Goal: Task Accomplishment & Management: Use online tool/utility

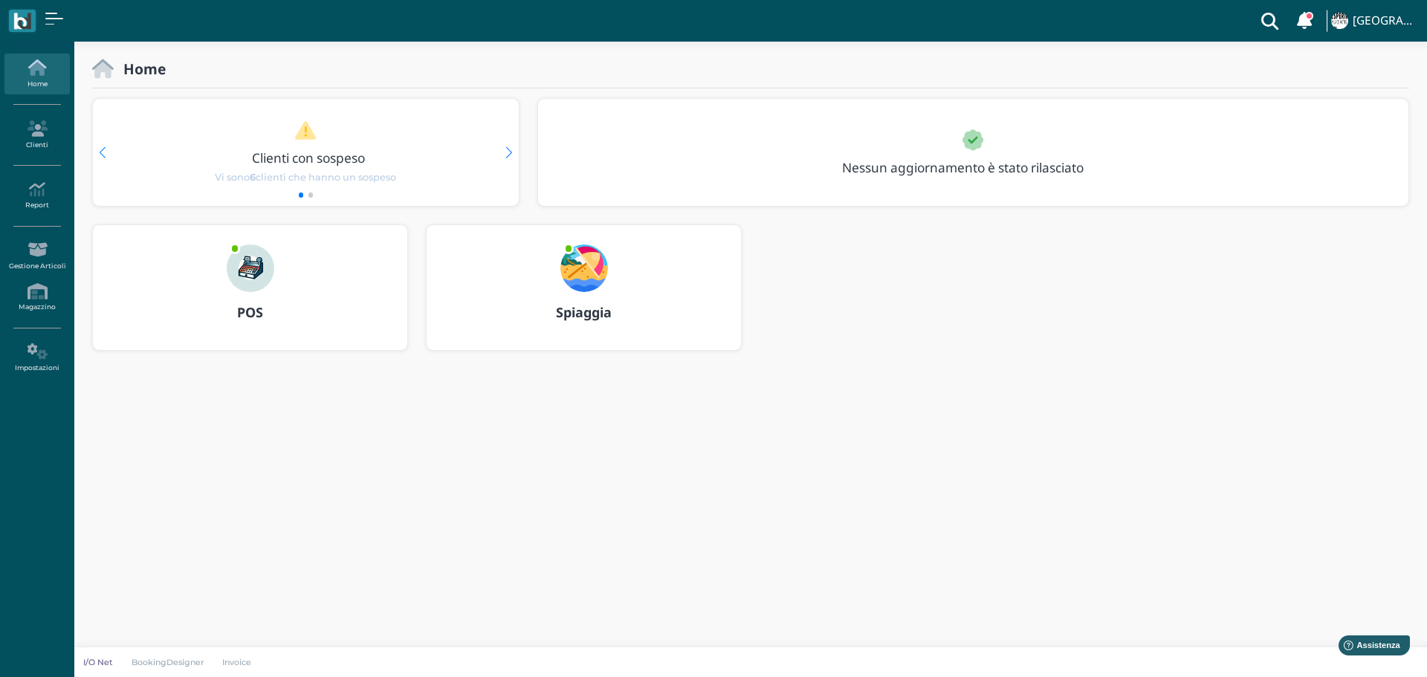
click at [580, 263] on img at bounding box center [585, 269] width 48 height 48
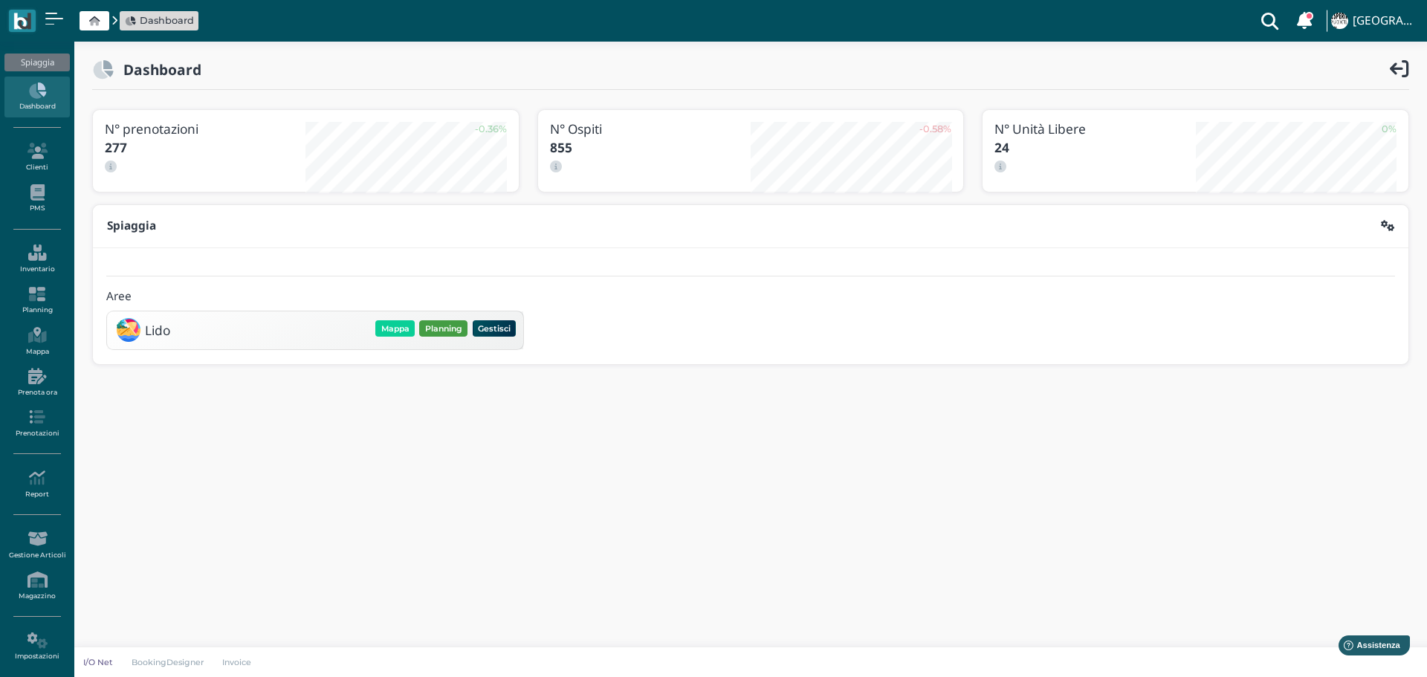
drag, startPoint x: 437, startPoint y: 326, endPoint x: 1027, endPoint y: 448, distance: 602.6
click at [437, 325] on button "Planning" at bounding box center [443, 328] width 48 height 16
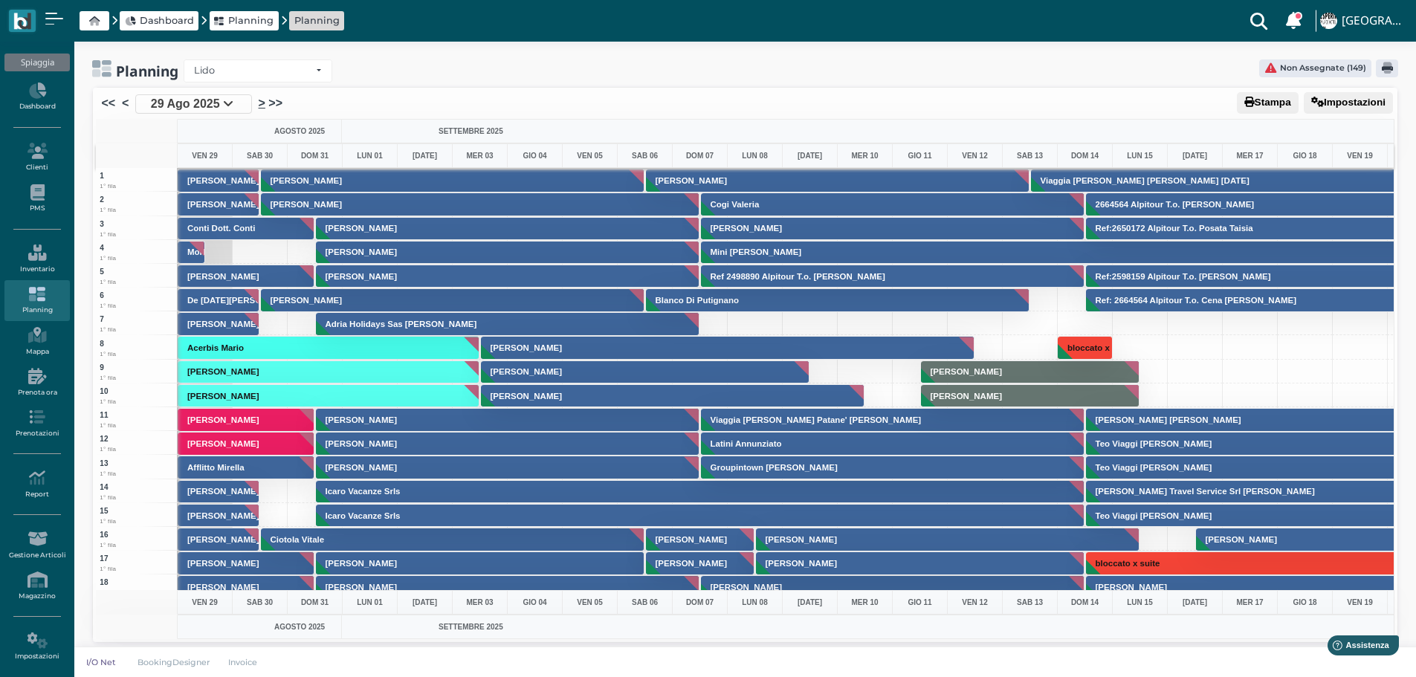
click at [260, 101] on link ">" at bounding box center [262, 103] width 7 height 18
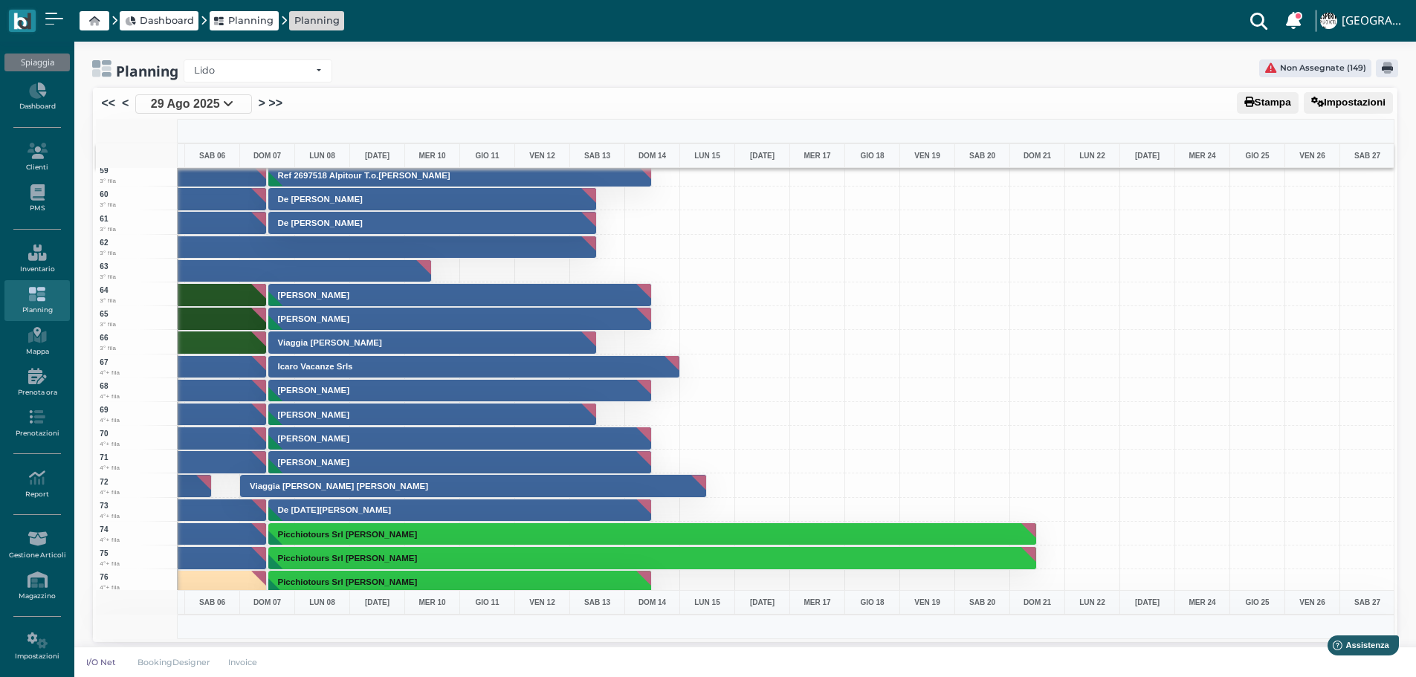
scroll to position [1487, 433]
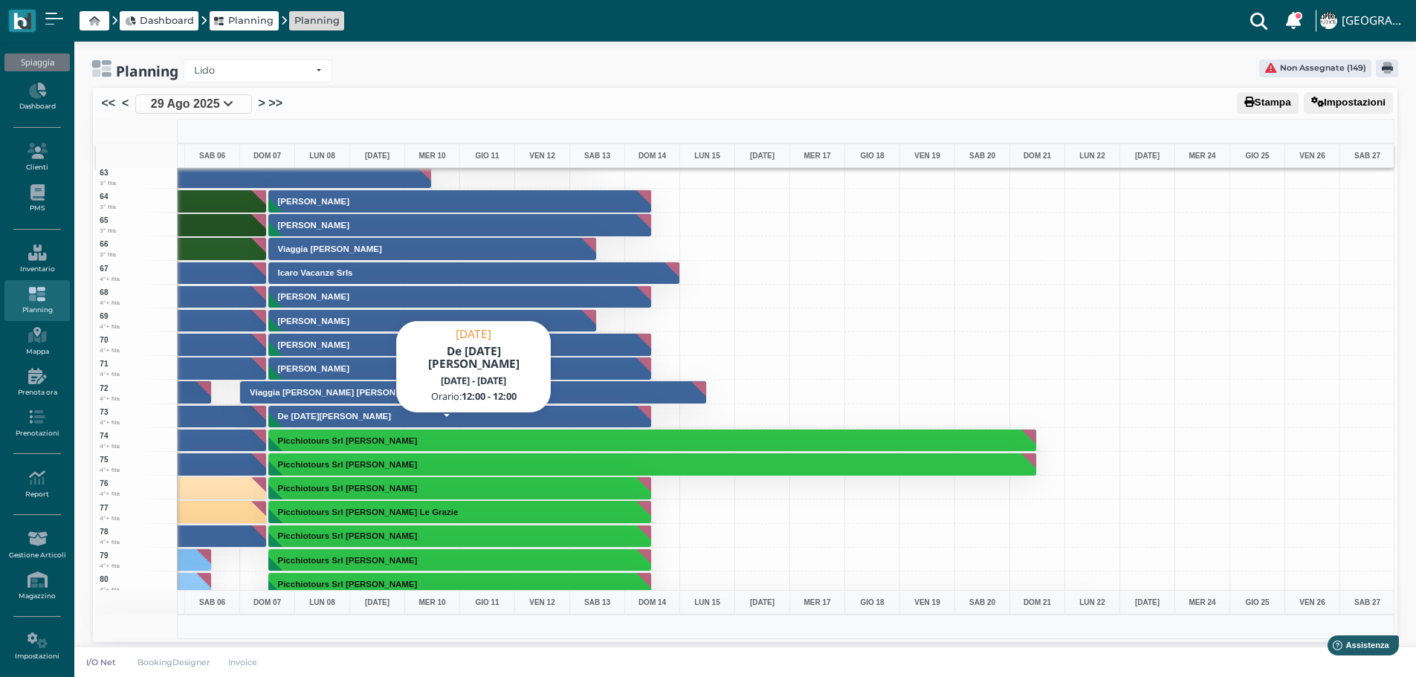
click at [335, 412] on h3 "De Lucia Leonardo" at bounding box center [335, 416] width 126 height 9
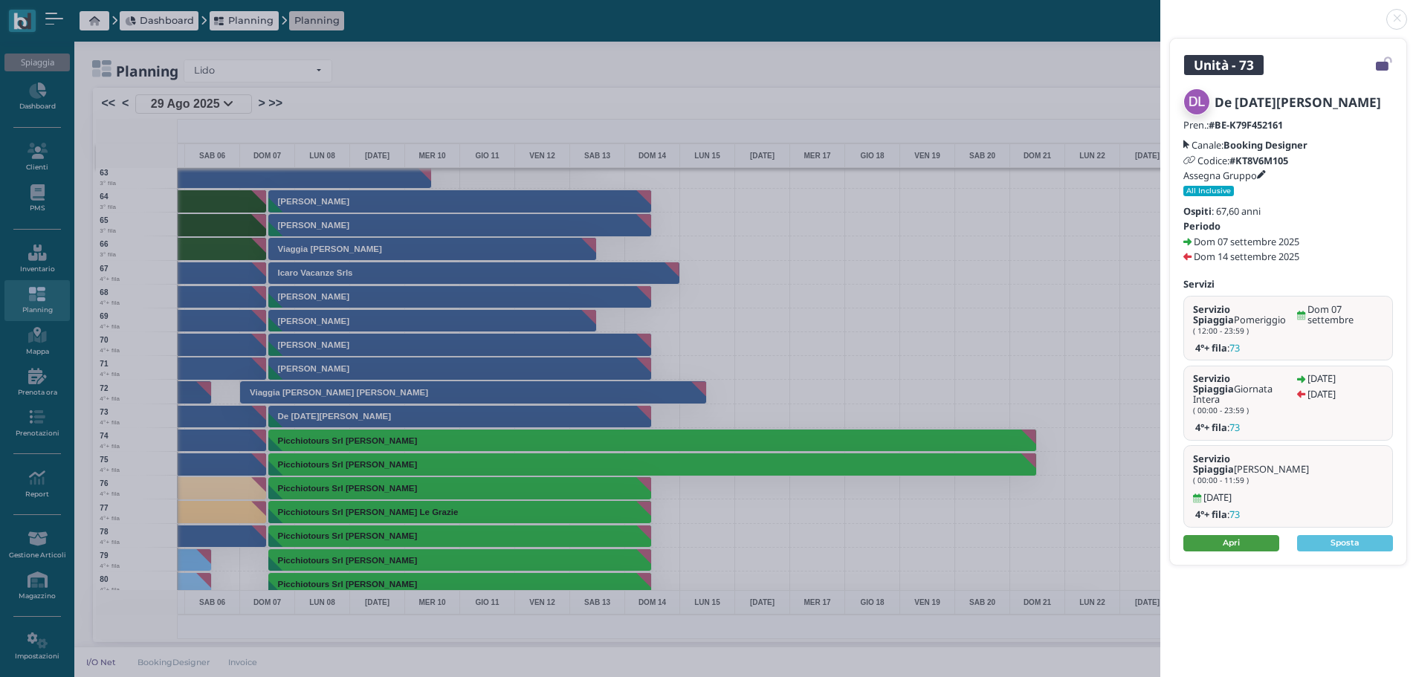
click at [1256, 535] on link "Apri" at bounding box center [1231, 543] width 96 height 16
click at [1160, 10] on link at bounding box center [1160, 10] width 0 height 0
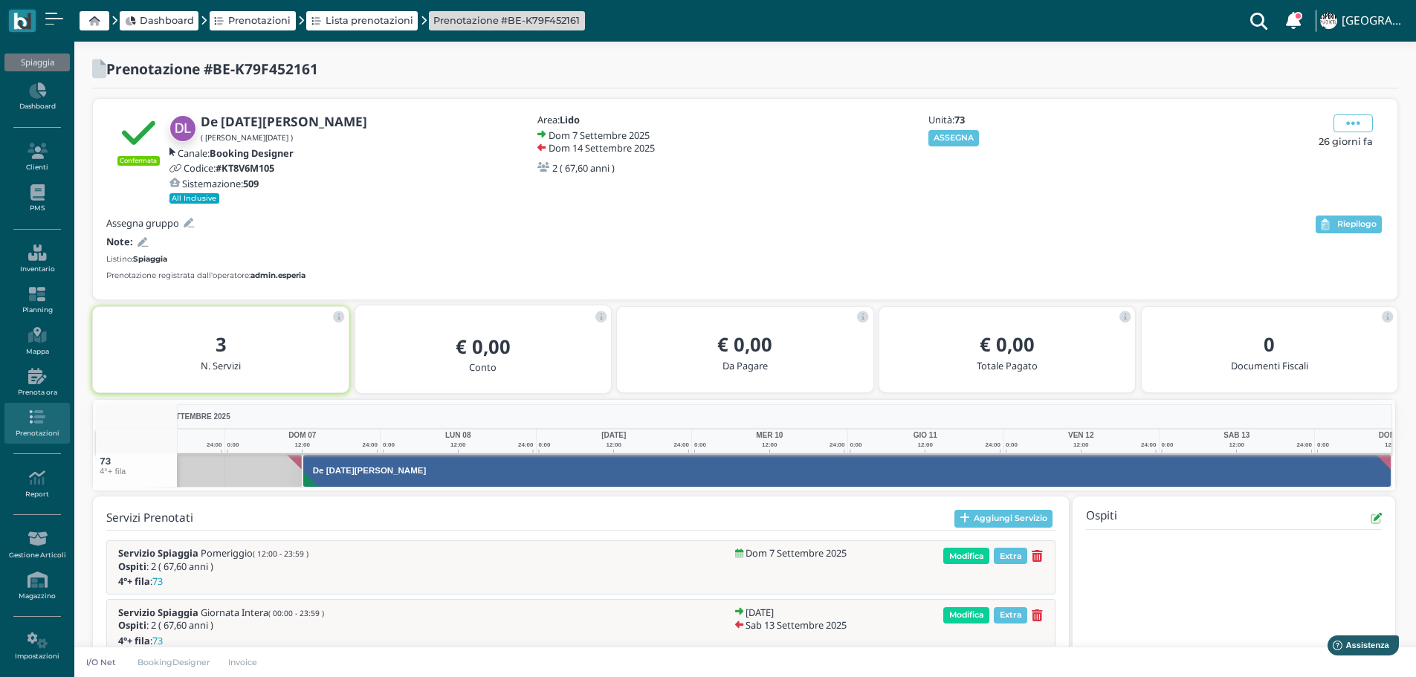
drag, startPoint x: 972, startPoint y: 139, endPoint x: 1024, endPoint y: 147, distance: 53.4
click at [972, 138] on button "ASSEGNA" at bounding box center [953, 138] width 51 height 16
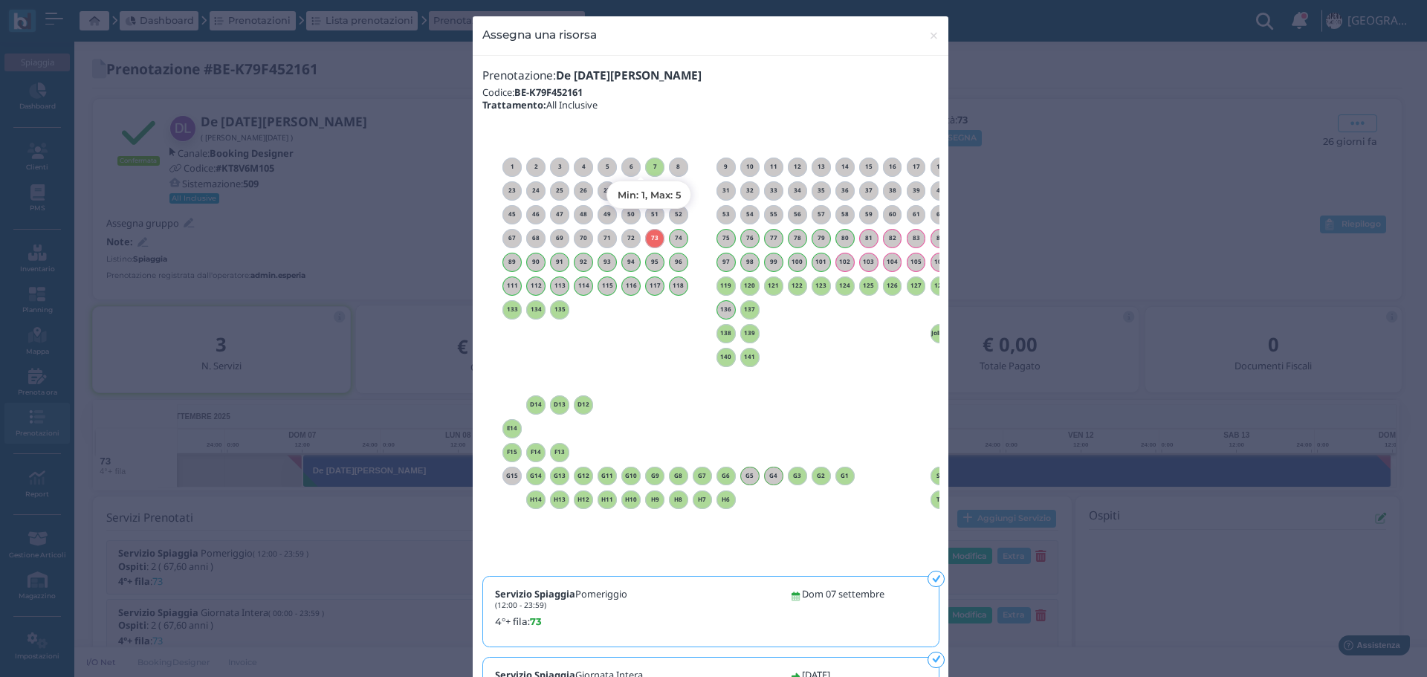
click at [650, 164] on h6 "7" at bounding box center [654, 167] width 19 height 7
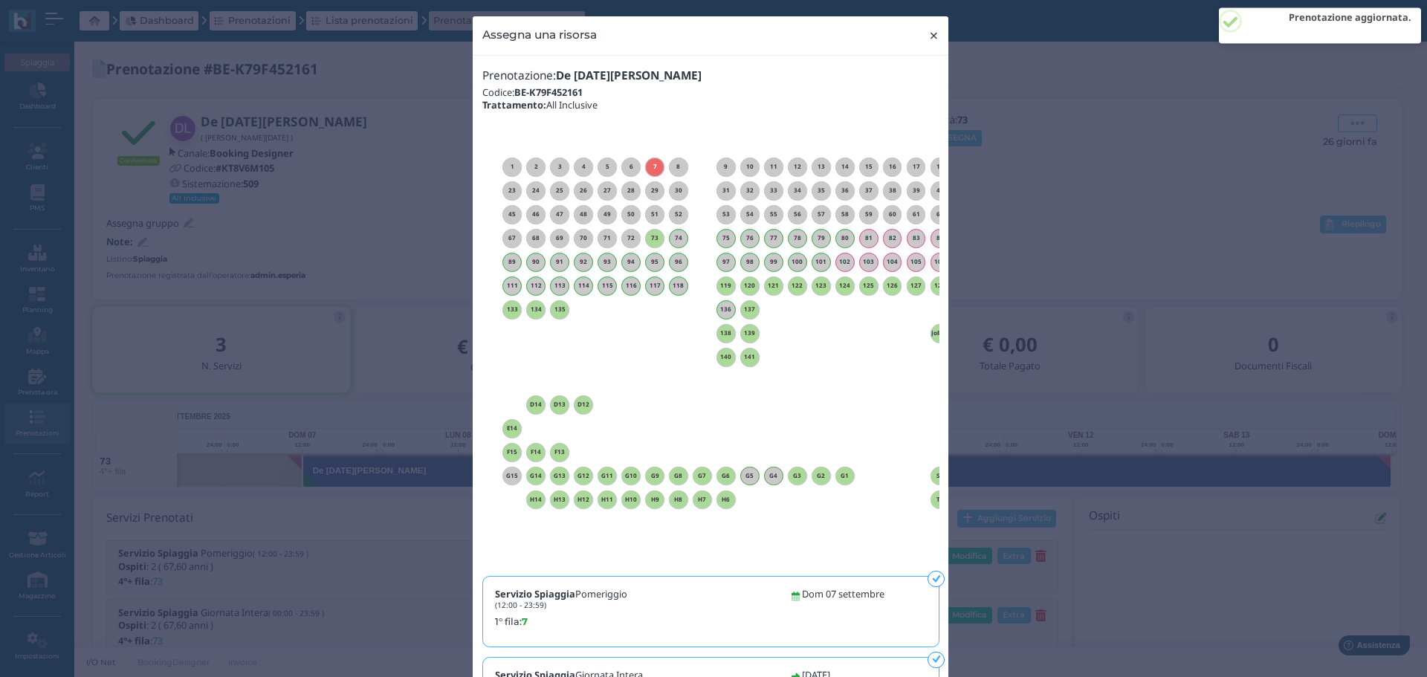
click at [931, 30] on span "×" at bounding box center [933, 35] width 11 height 19
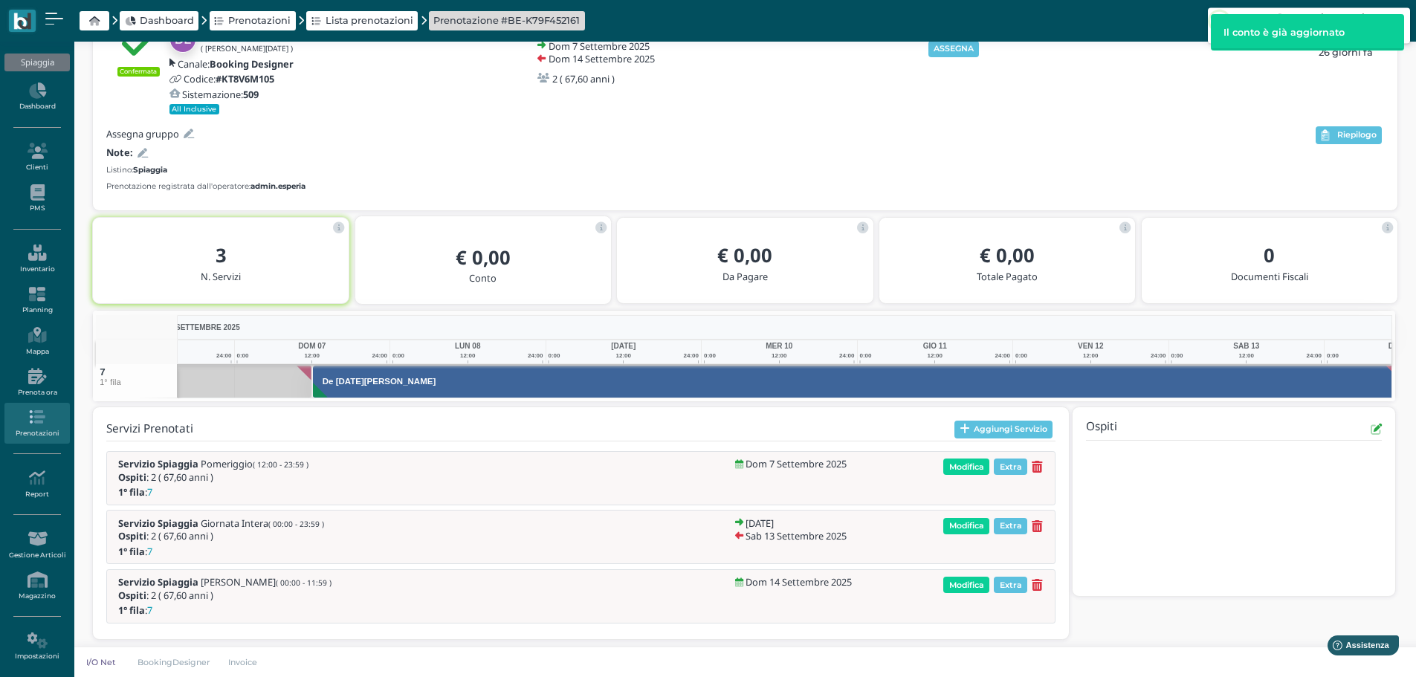
scroll to position [0, 109]
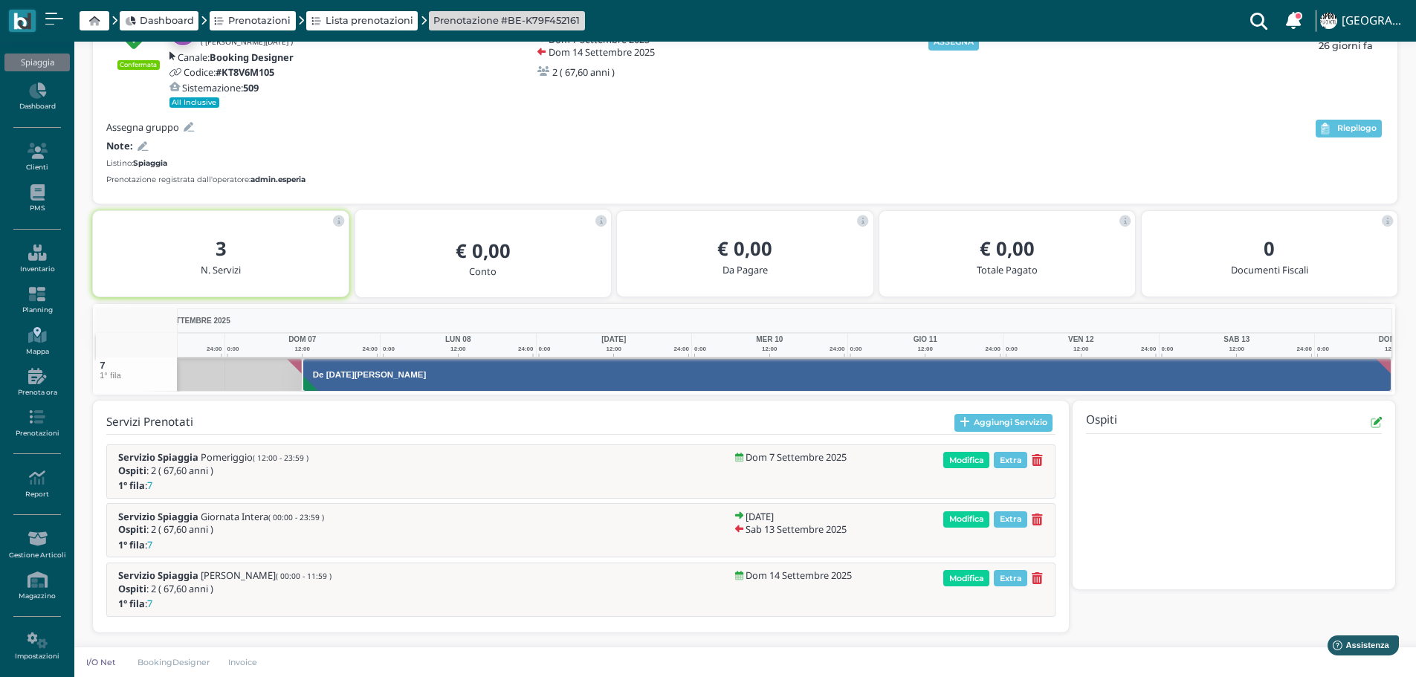
click at [40, 330] on icon at bounding box center [36, 335] width 65 height 16
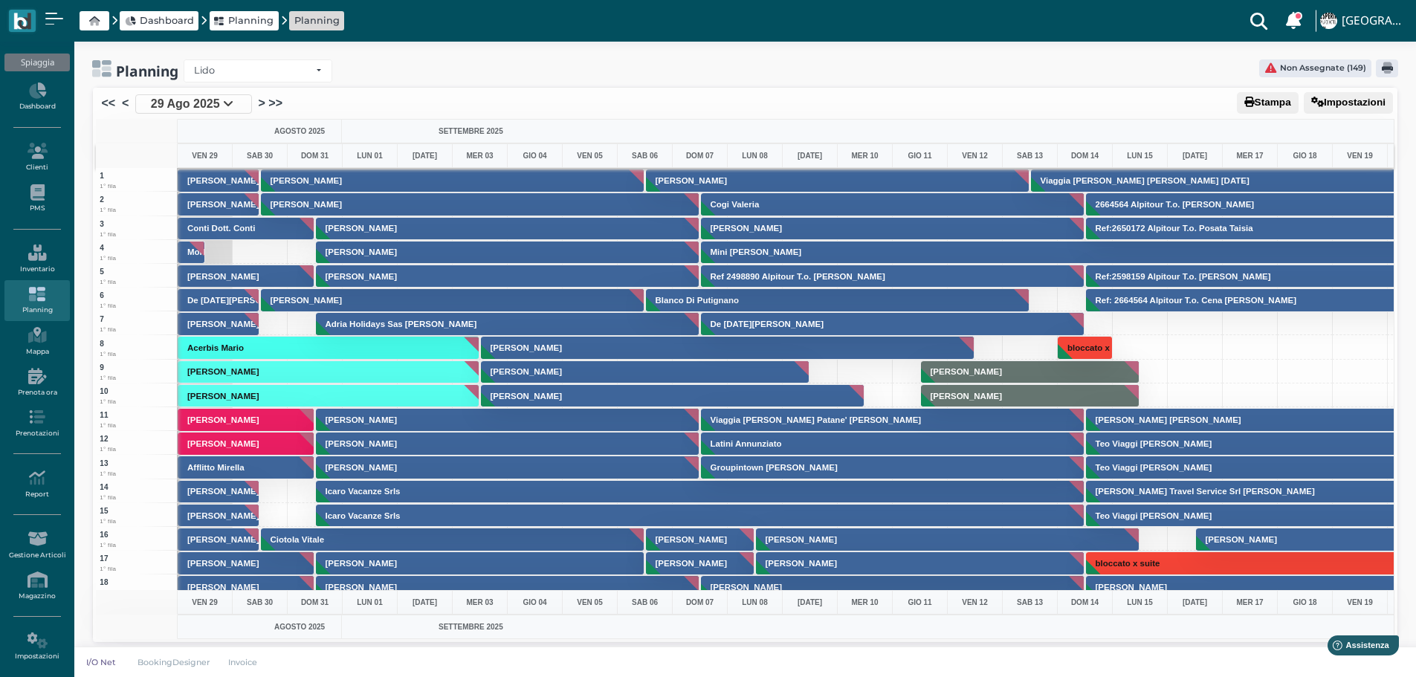
click at [257, 106] on li ">" at bounding box center [260, 103] width 10 height 19
click at [259, 103] on link ">" at bounding box center [262, 103] width 7 height 18
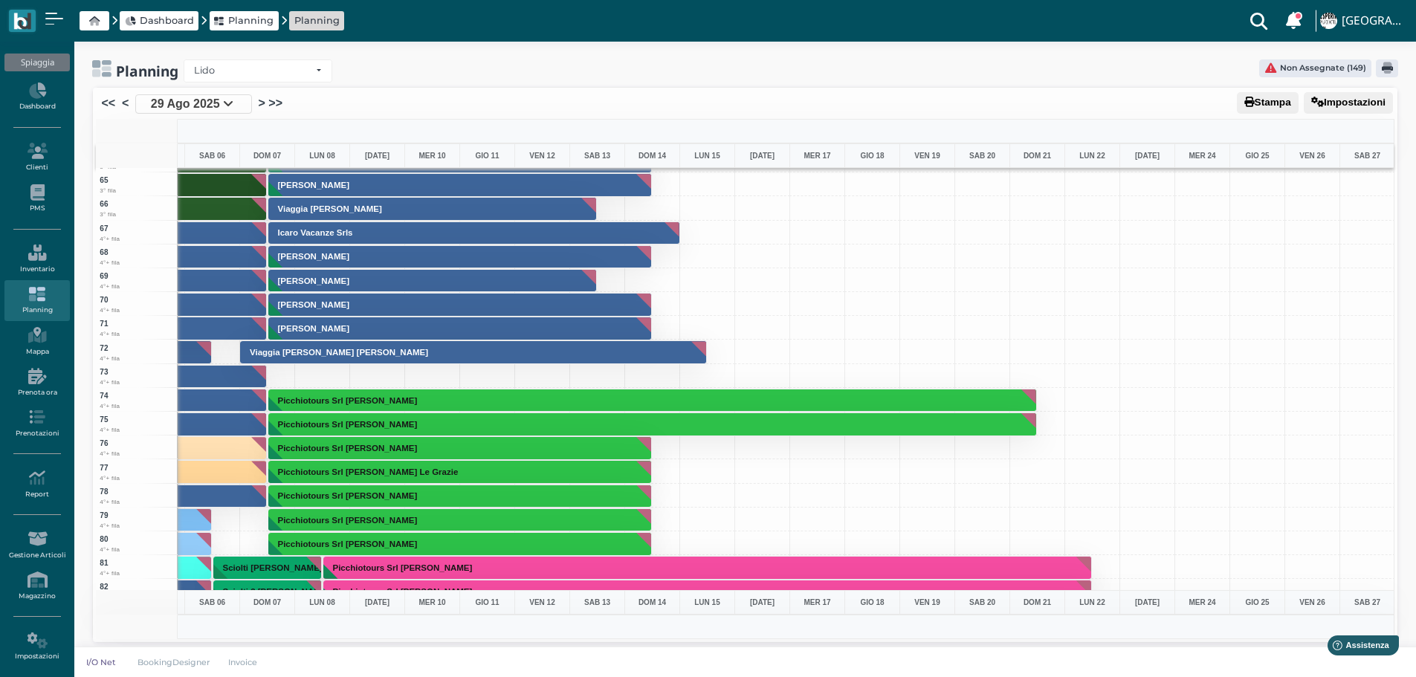
scroll to position [1635, 433]
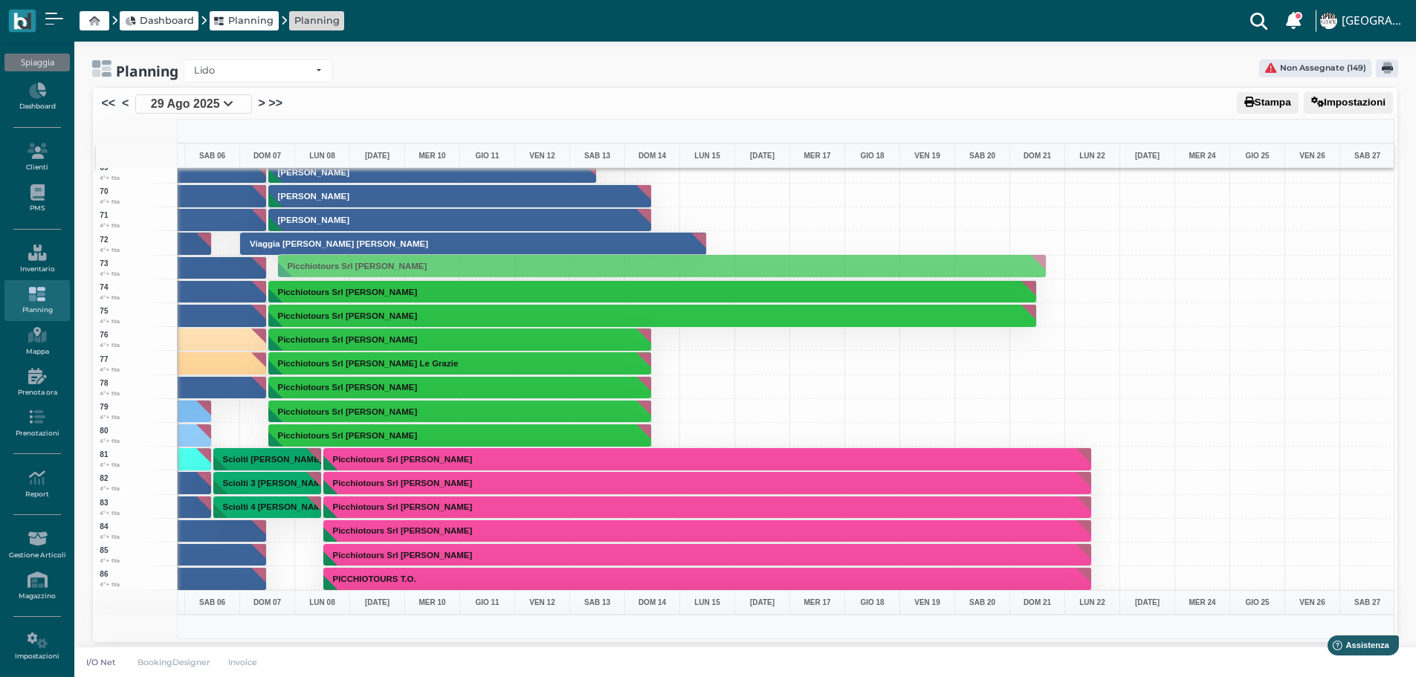
drag, startPoint x: 380, startPoint y: 313, endPoint x: 371, endPoint y: 262, distance: 51.3
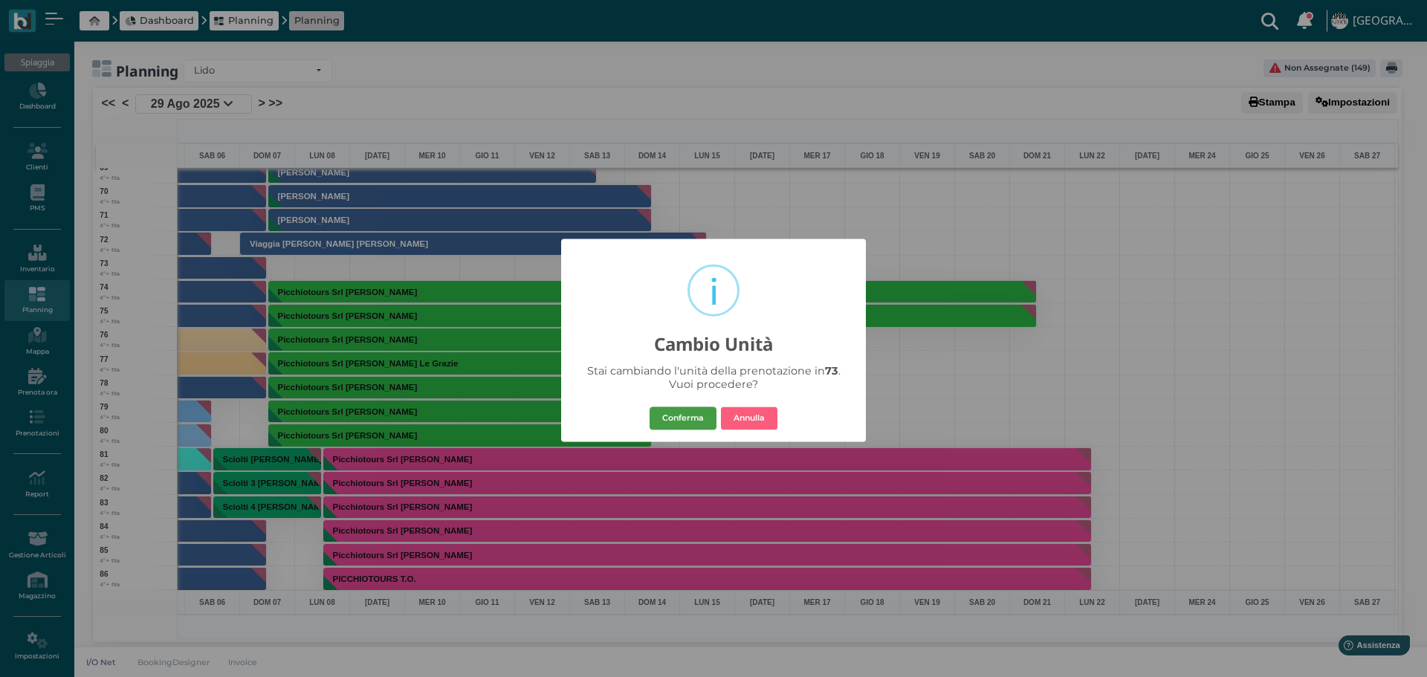
click at [702, 419] on button "Conferma" at bounding box center [683, 419] width 67 height 24
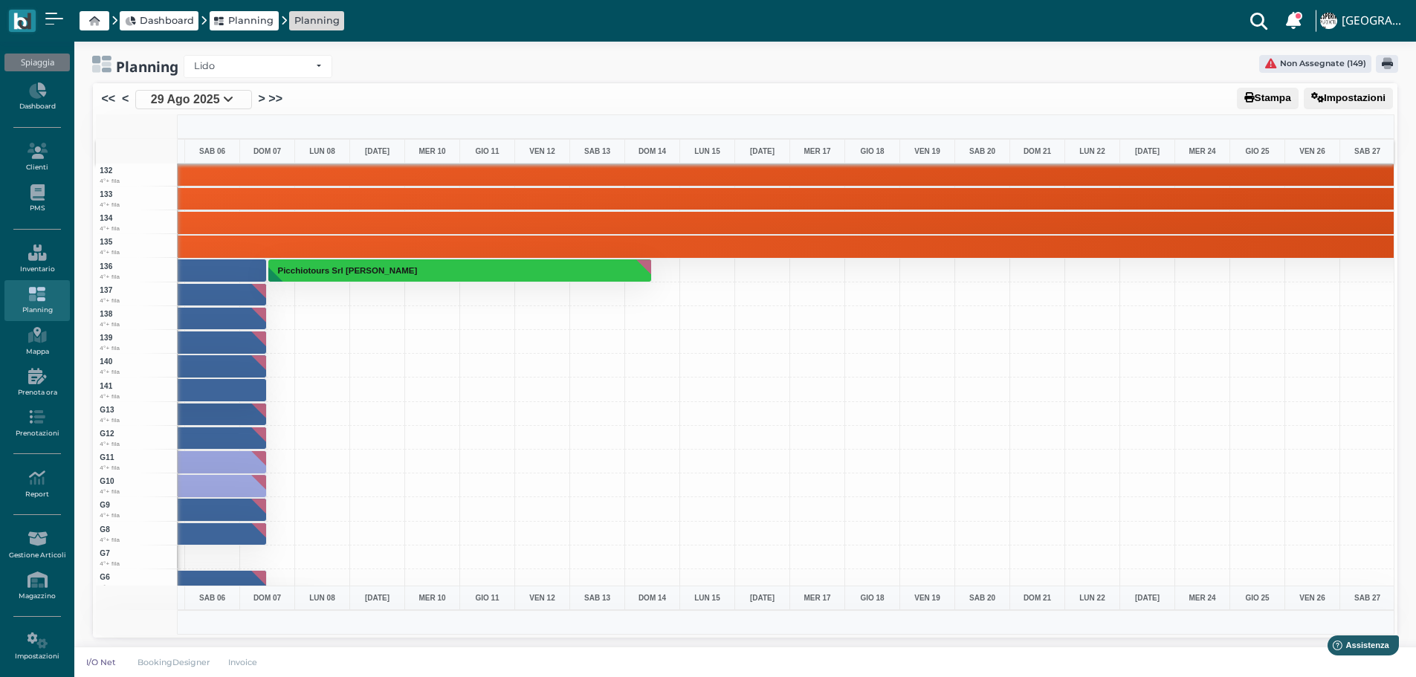
scroll to position [3197, 433]
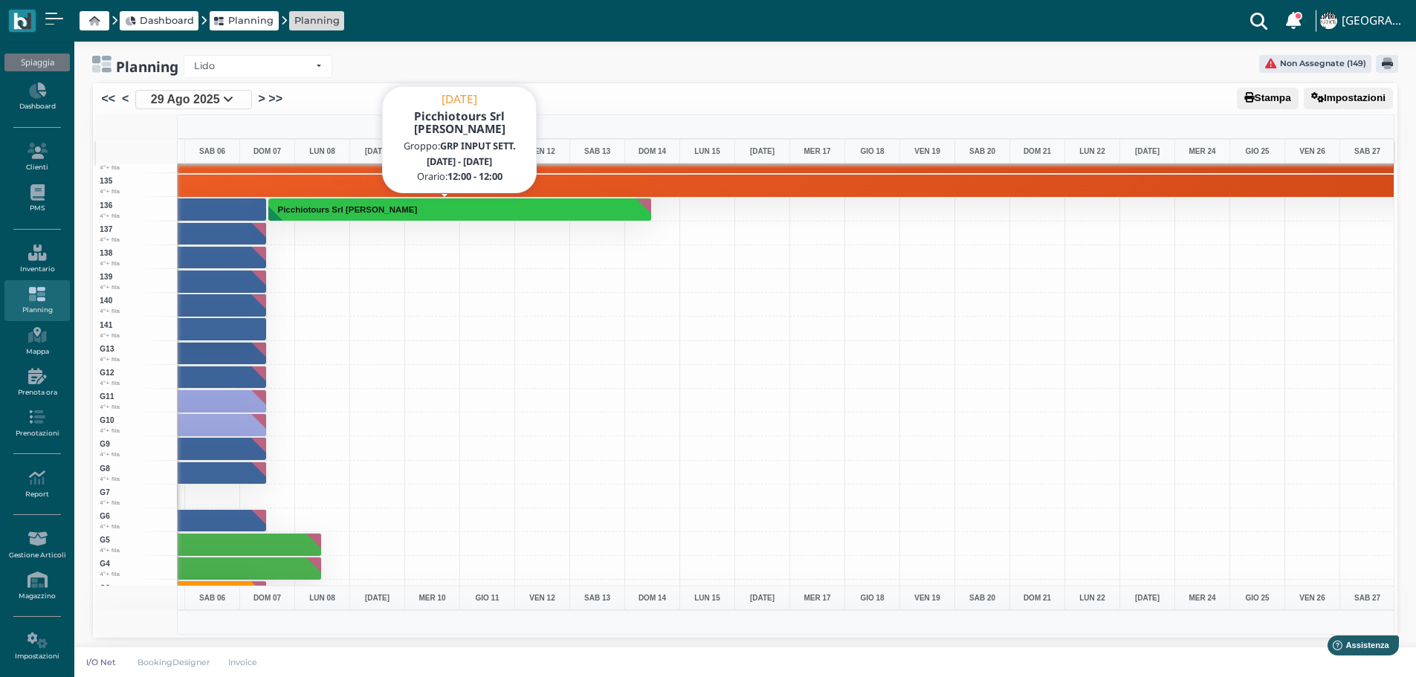
click at [397, 209] on h3 "Picchiotours Srl Minardi Bruna" at bounding box center [348, 209] width 152 height 9
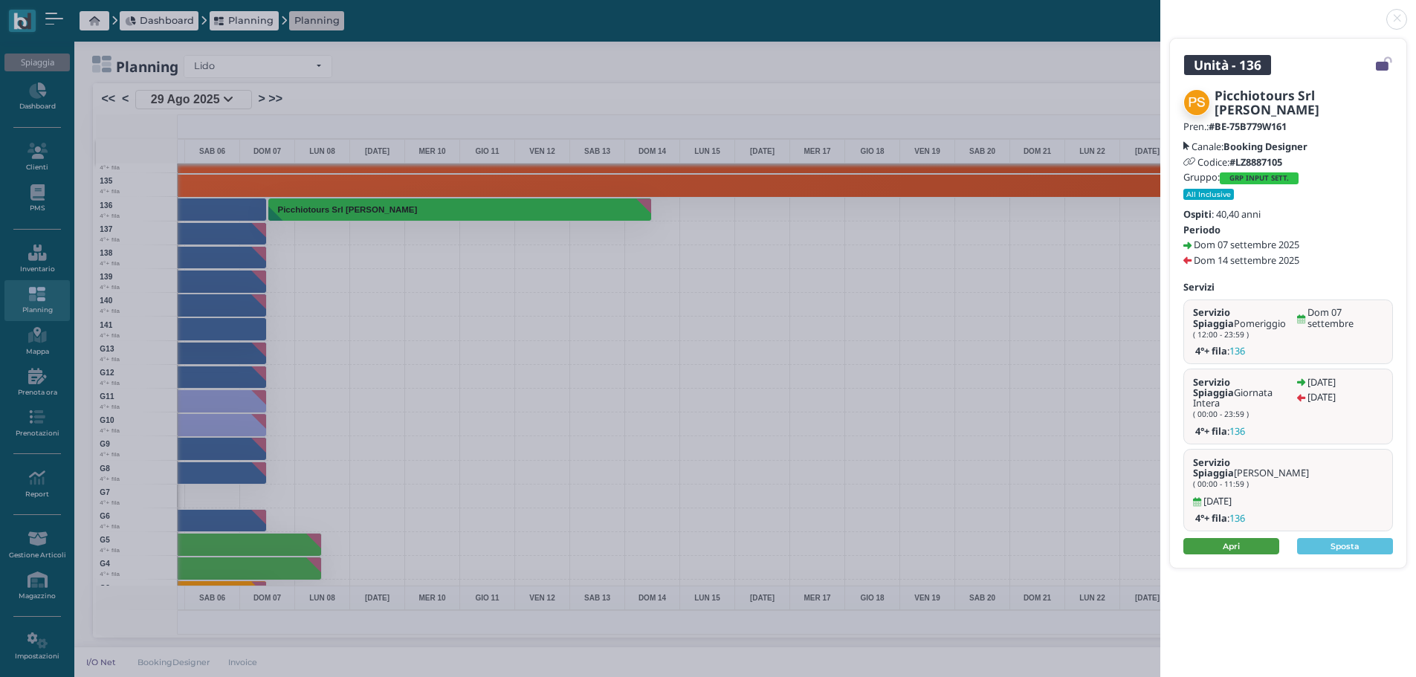
click at [1243, 538] on link "Apri" at bounding box center [1231, 546] width 96 height 16
drag, startPoint x: 1401, startPoint y: 12, endPoint x: 1392, endPoint y: 18, distance: 10.7
click at [1160, 10] on link at bounding box center [1160, 10] width 0 height 0
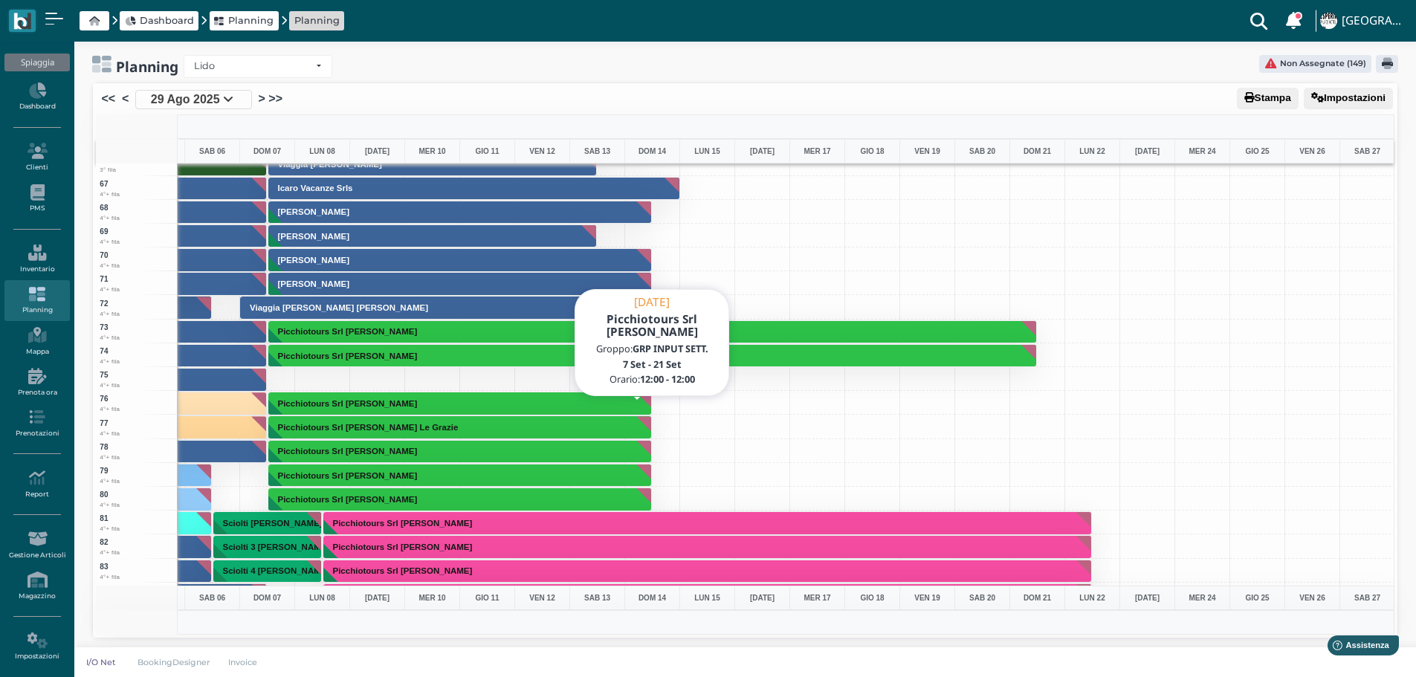
scroll to position [1487, 433]
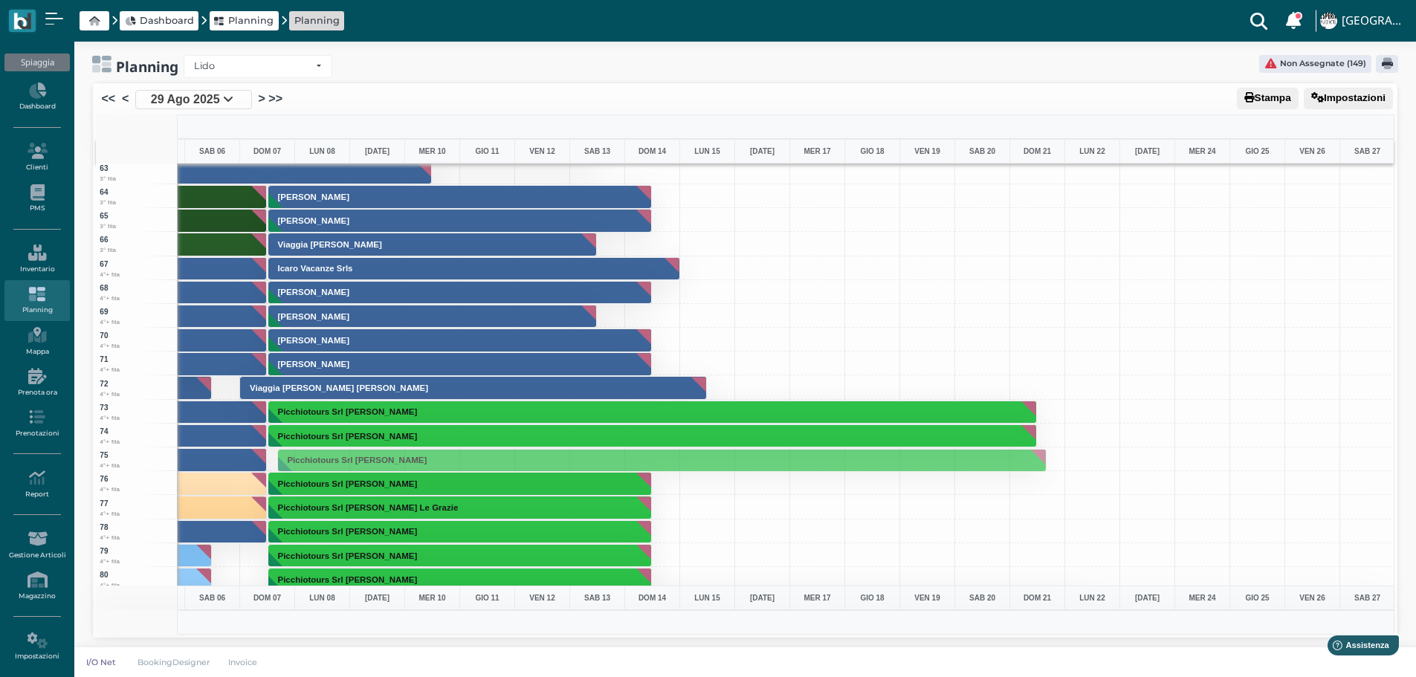
drag, startPoint x: 468, startPoint y: 407, endPoint x: 450, endPoint y: 456, distance: 51.8
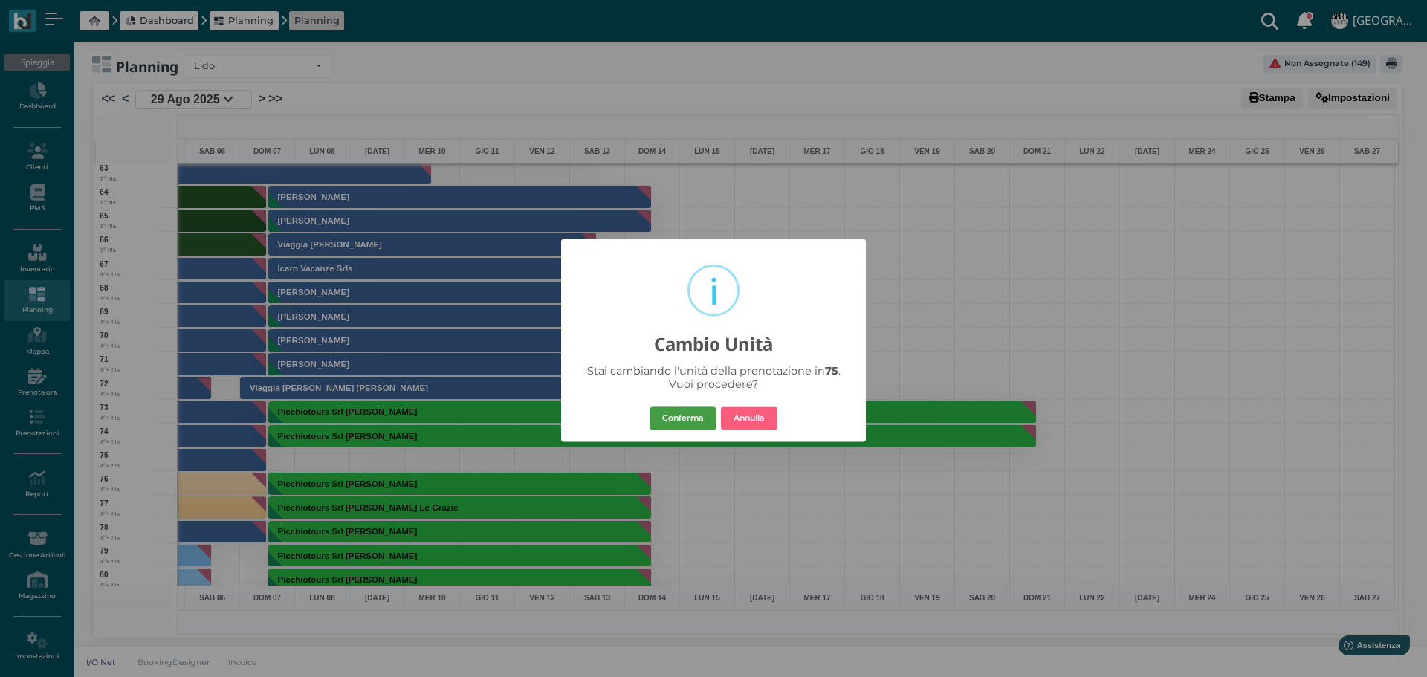
click at [694, 413] on button "Conferma" at bounding box center [683, 419] width 67 height 24
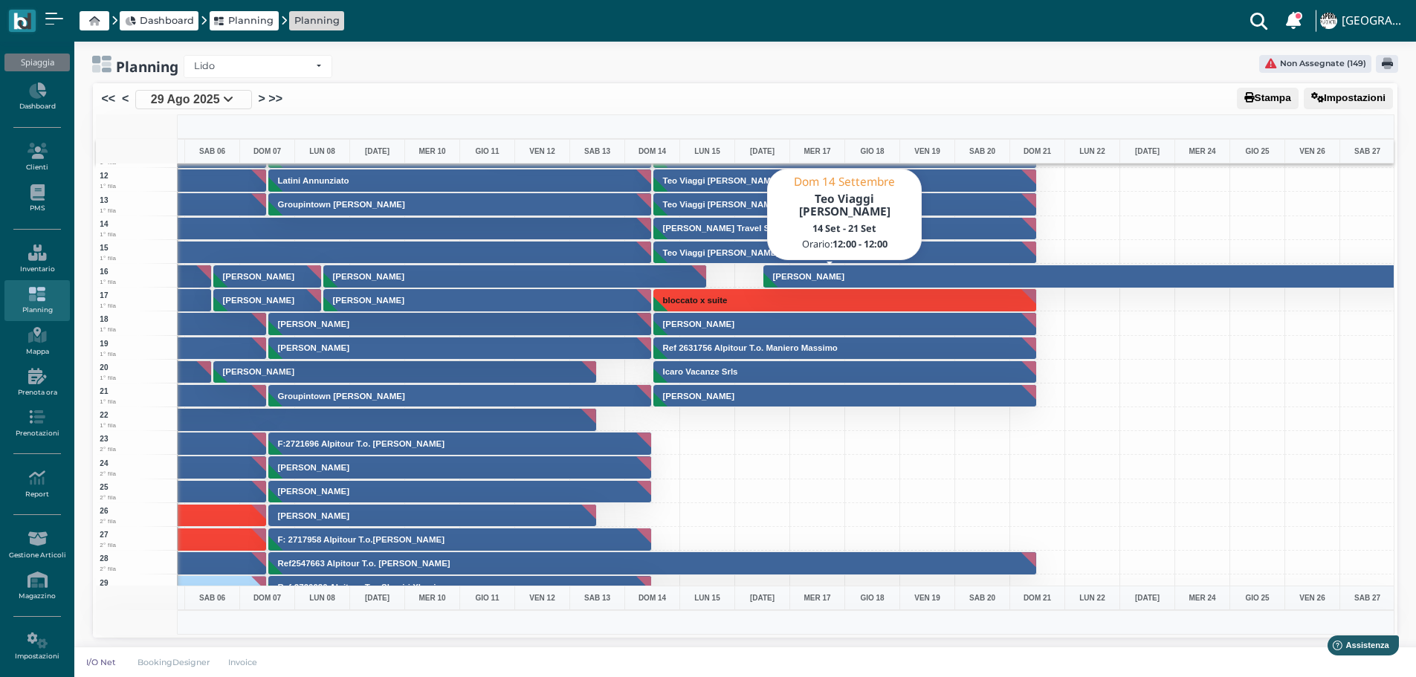
scroll to position [74, 433]
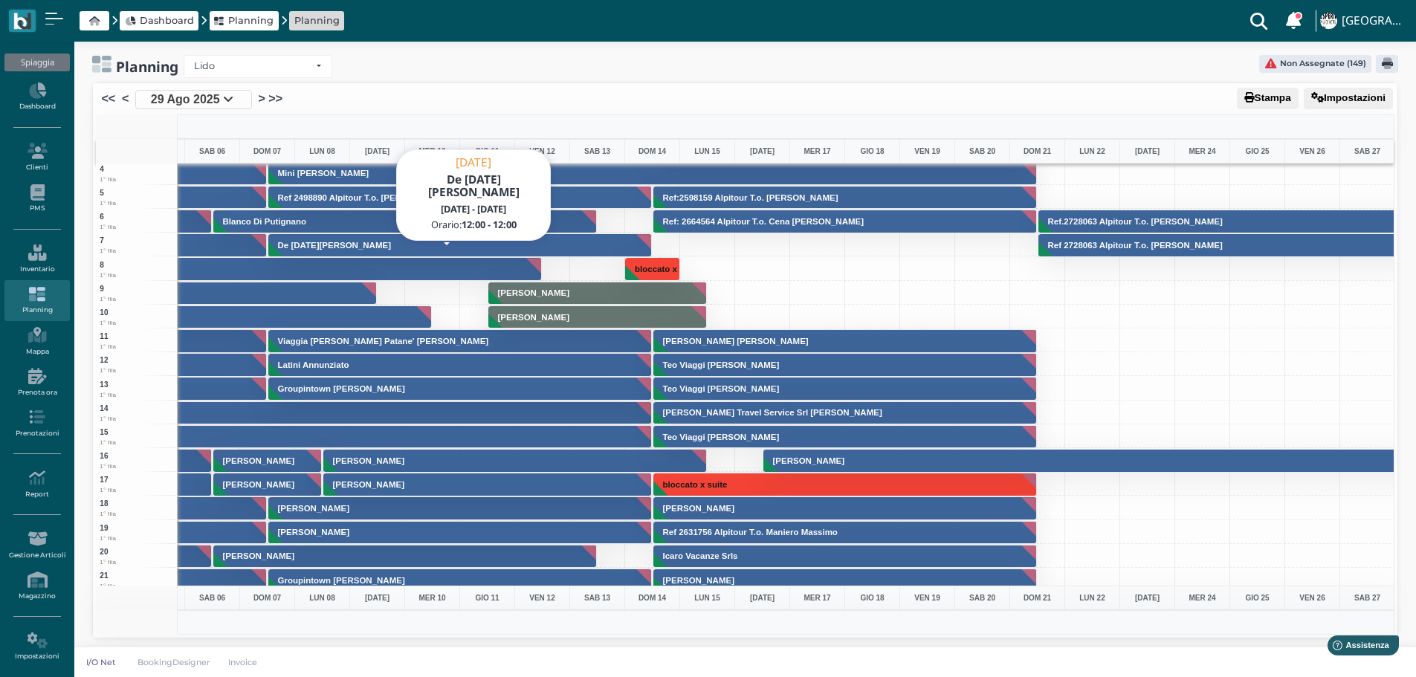
click at [433, 242] on button "De Lucia Leonardo" at bounding box center [460, 245] width 384 height 24
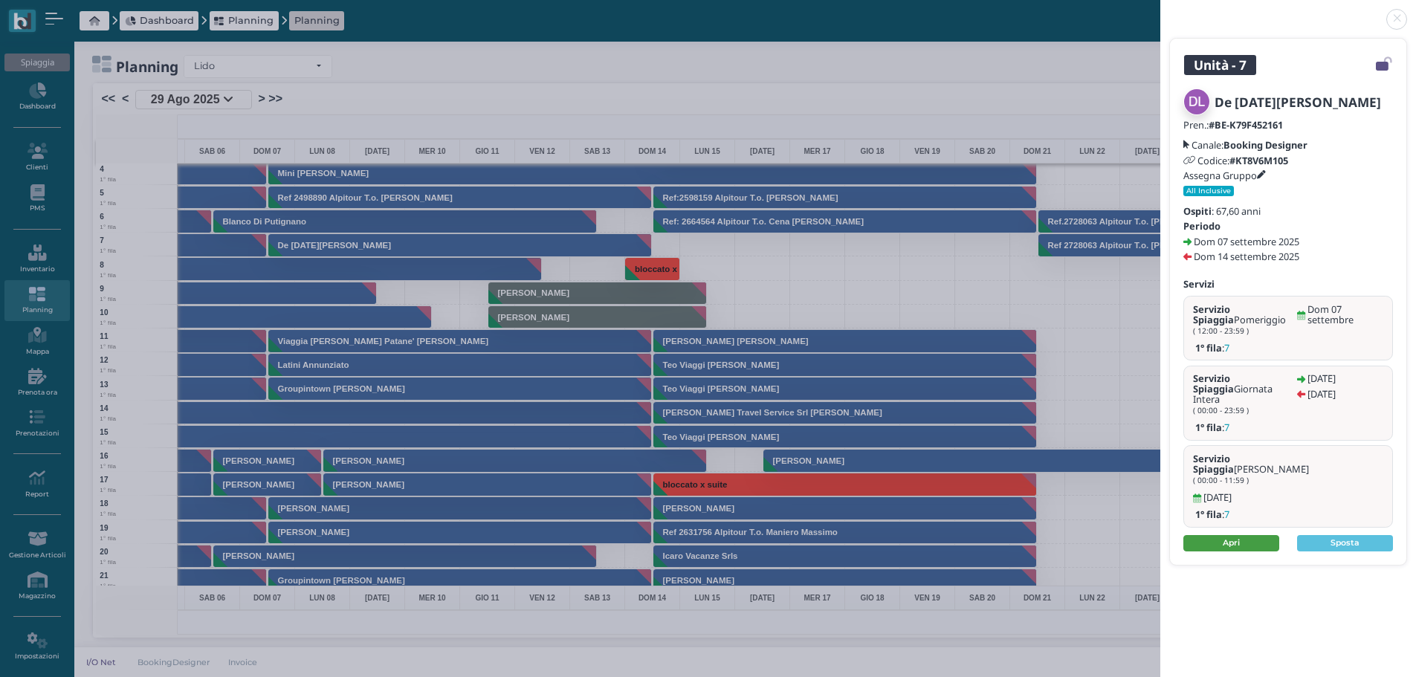
click at [1230, 535] on link "Apri" at bounding box center [1231, 543] width 96 height 16
click at [1160, 10] on link at bounding box center [1160, 10] width 0 height 0
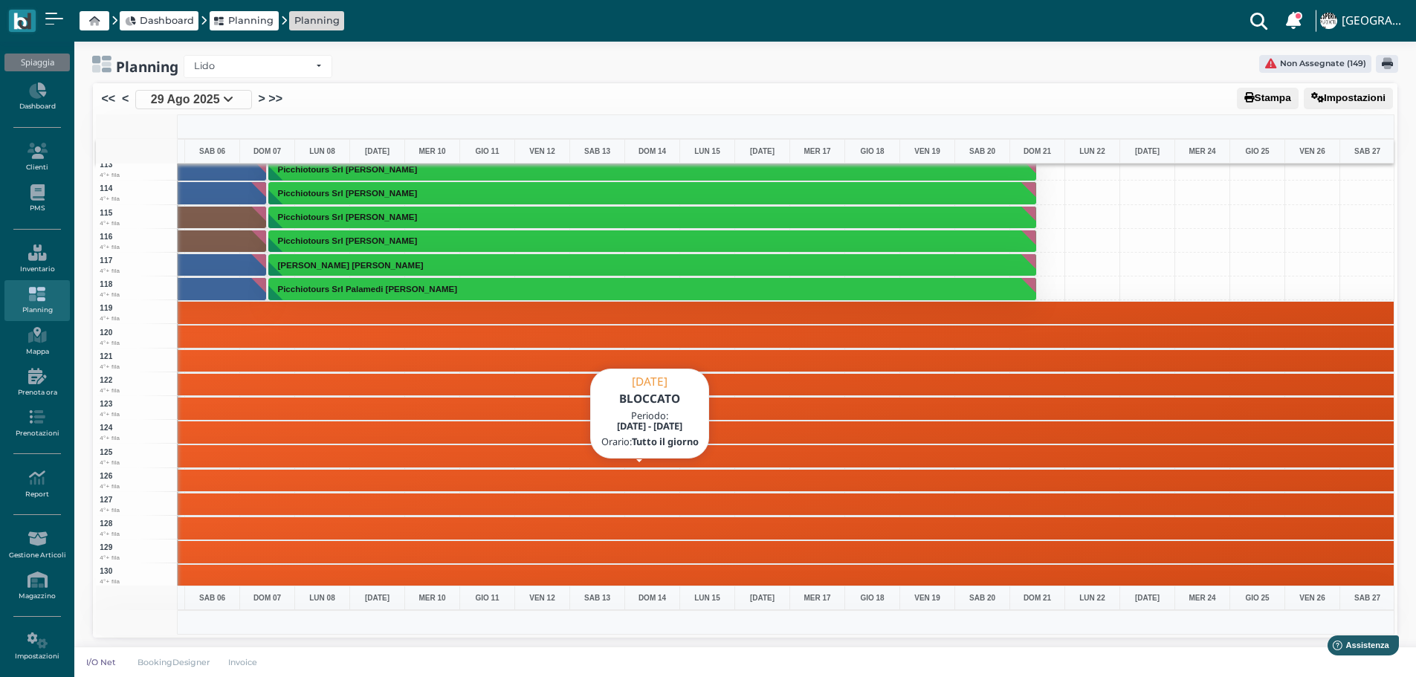
scroll to position [2602, 433]
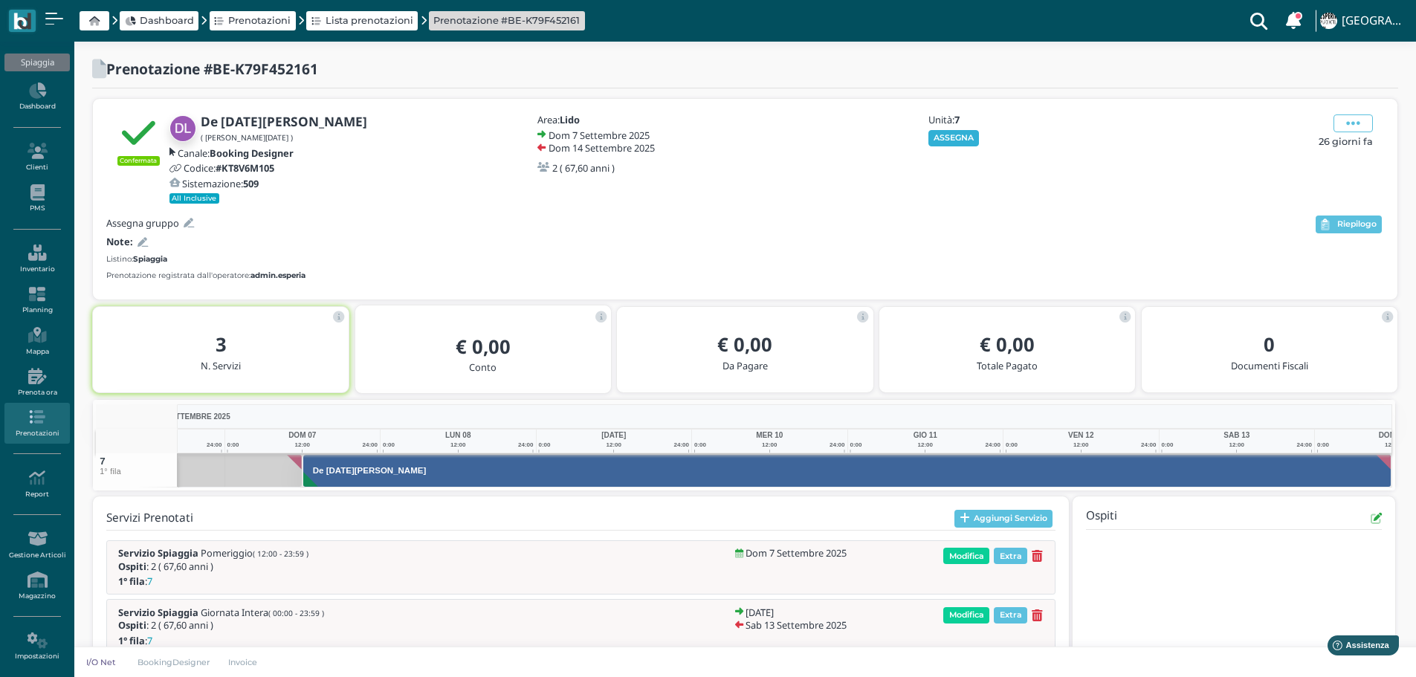
drag, startPoint x: 957, startPoint y: 137, endPoint x: 1037, endPoint y: 131, distance: 79.8
click at [957, 136] on button "ASSEGNA" at bounding box center [953, 138] width 51 height 16
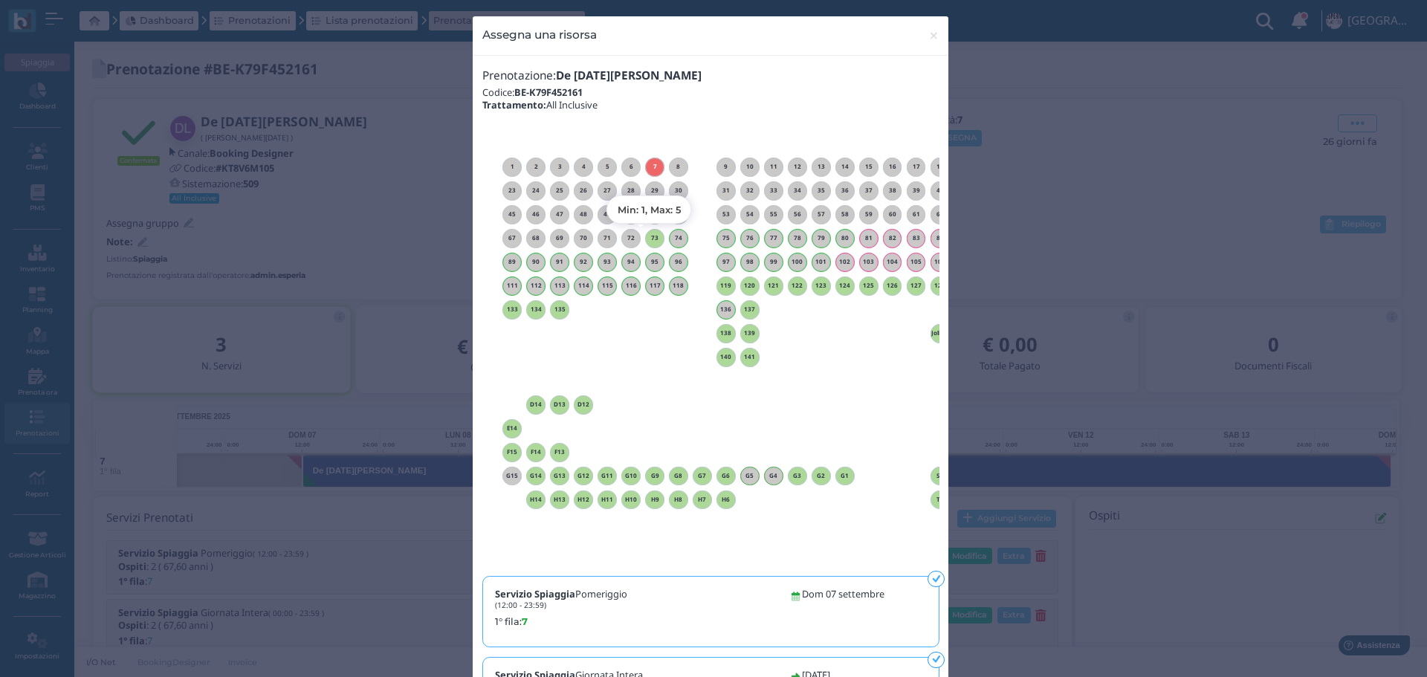
click at [654, 235] on h6 "73" at bounding box center [654, 238] width 19 height 7
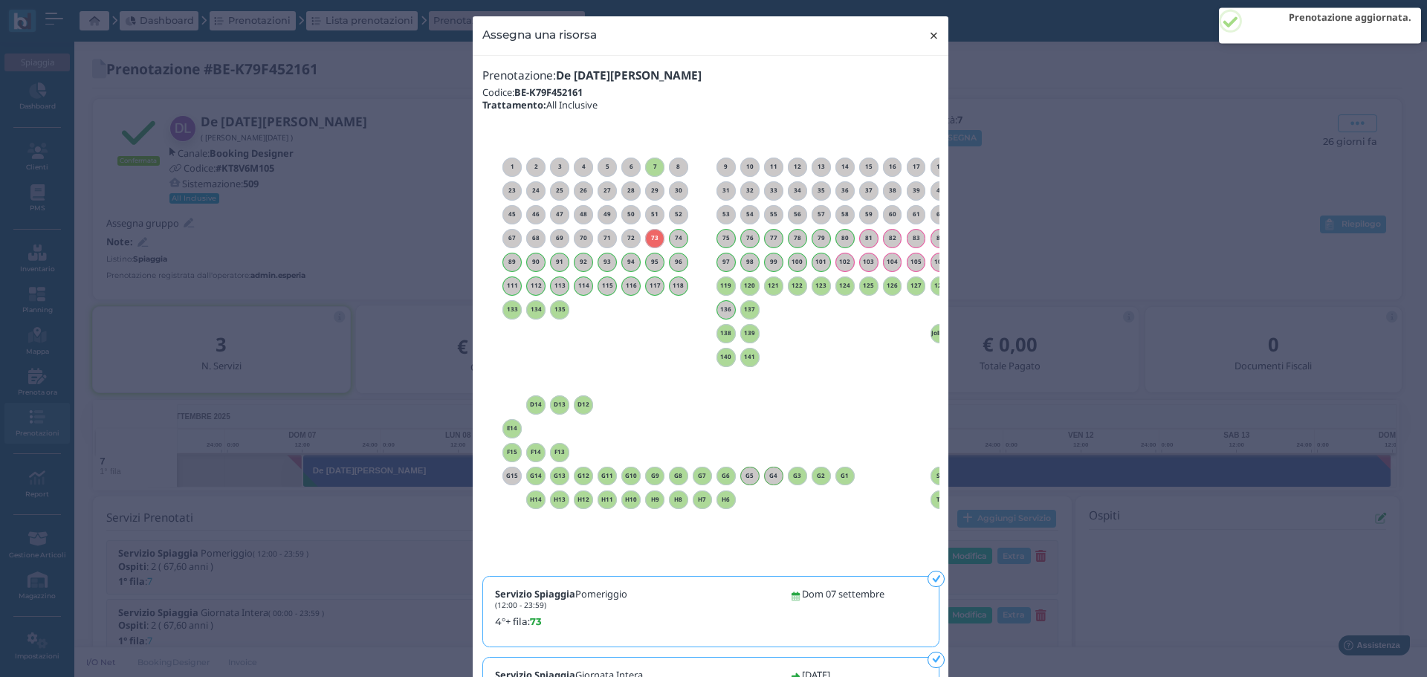
drag, startPoint x: 925, startPoint y: 36, endPoint x: 1003, endPoint y: 11, distance: 82.0
click at [928, 36] on span "×" at bounding box center [933, 35] width 11 height 19
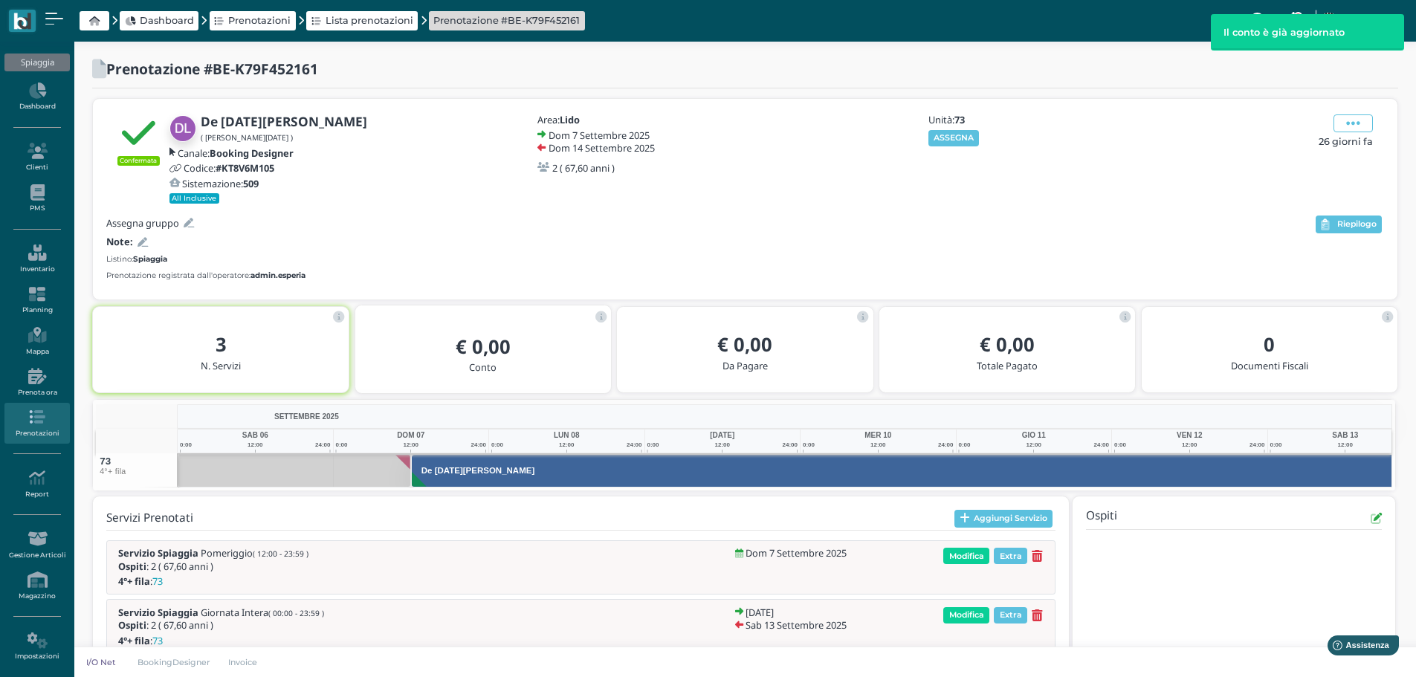
scroll to position [0, 109]
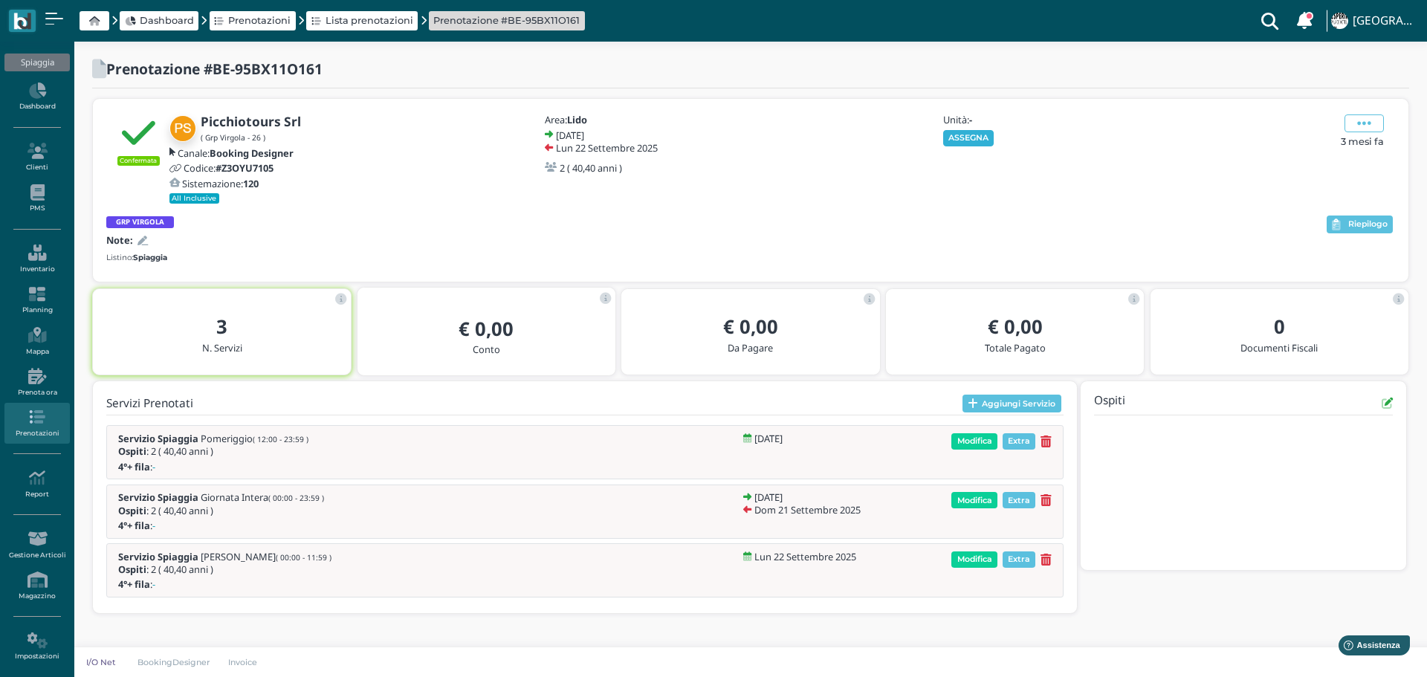
click at [969, 133] on button "ASSEGNA" at bounding box center [968, 138] width 51 height 16
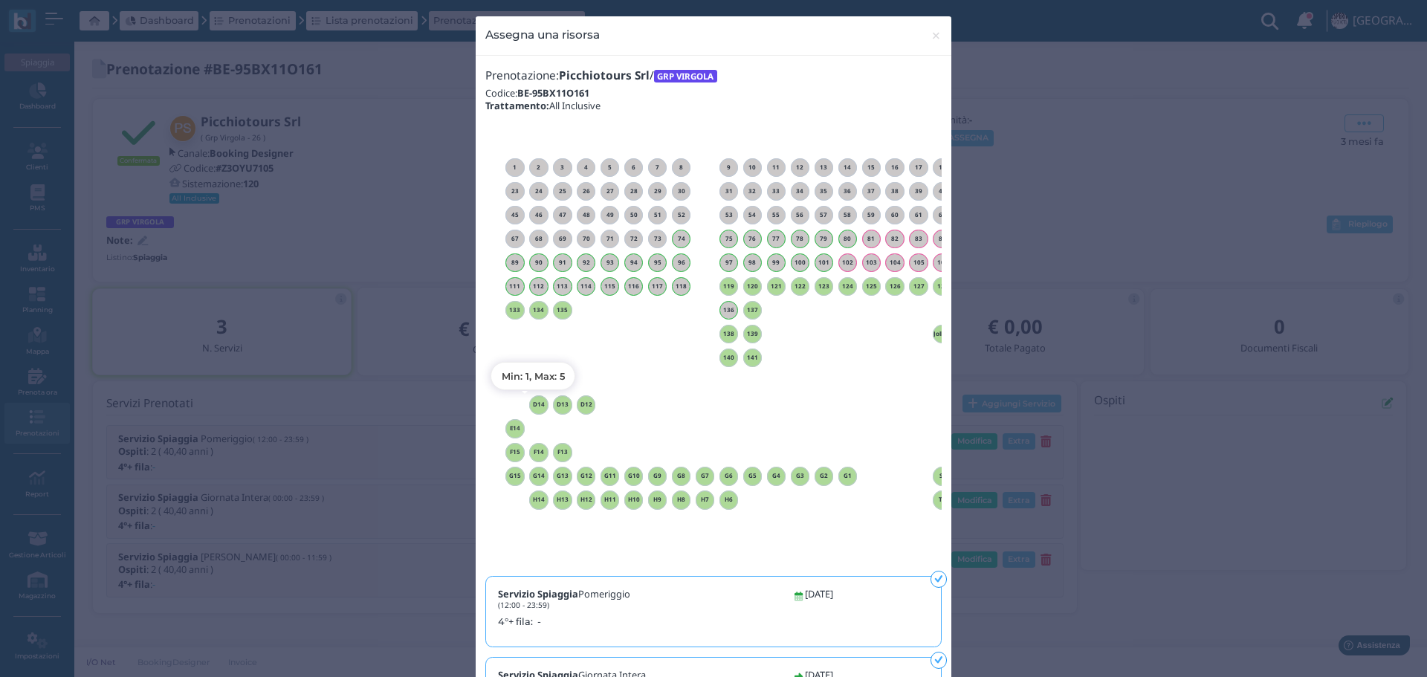
click at [534, 404] on h6 "D14" at bounding box center [538, 404] width 19 height 7
click at [935, 33] on span "×" at bounding box center [936, 35] width 11 height 19
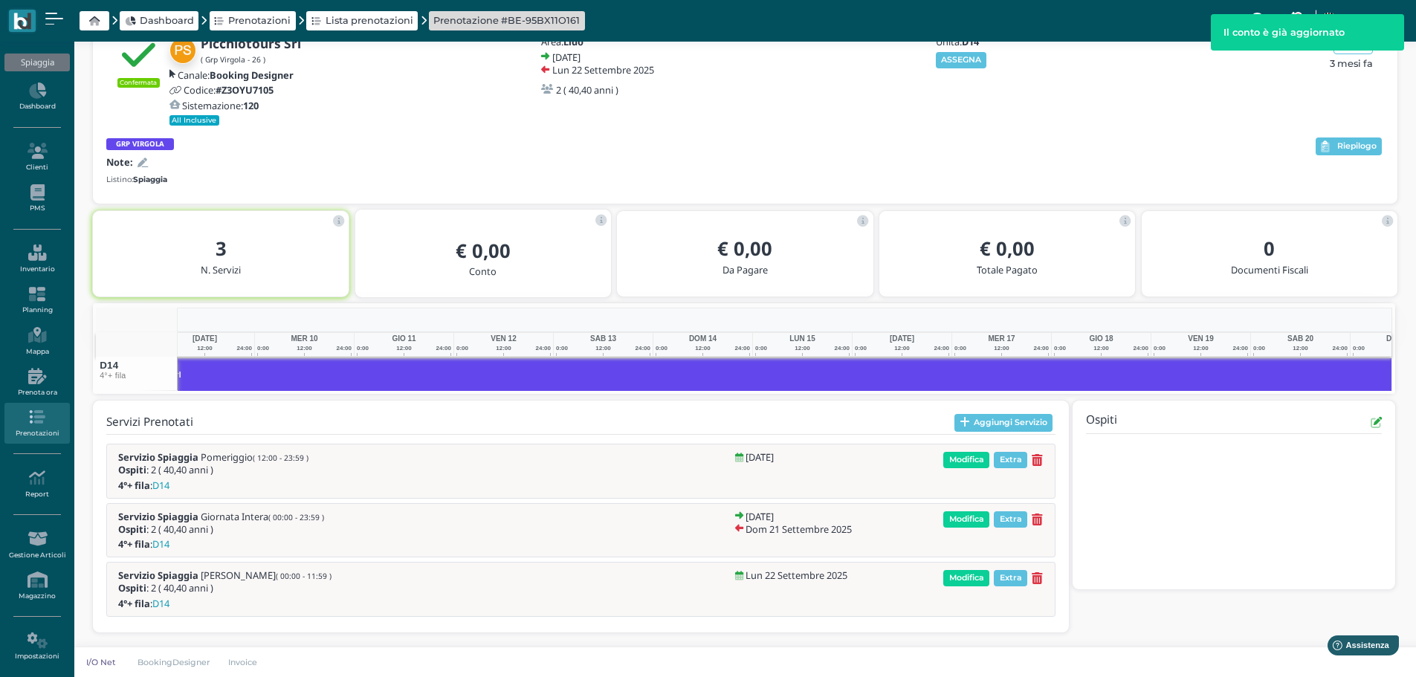
scroll to position [0, 232]
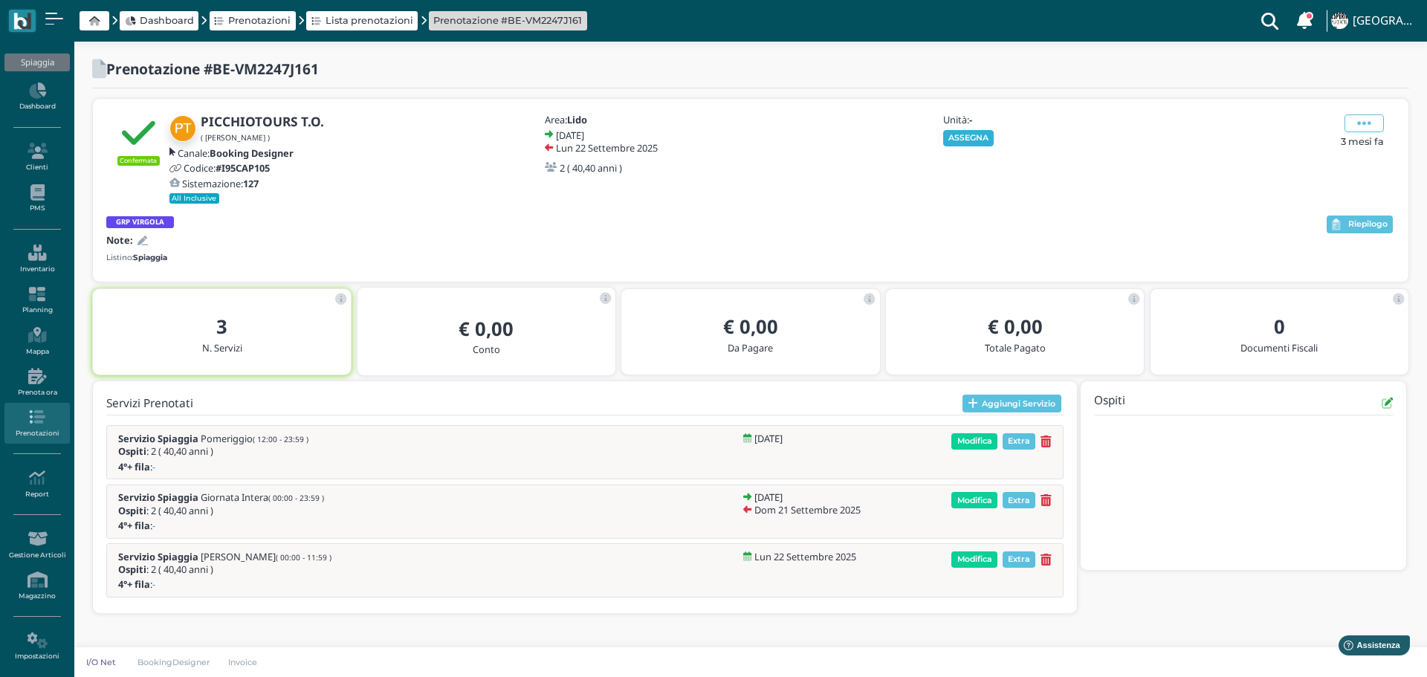
click at [981, 145] on button "ASSEGNA" at bounding box center [968, 138] width 51 height 16
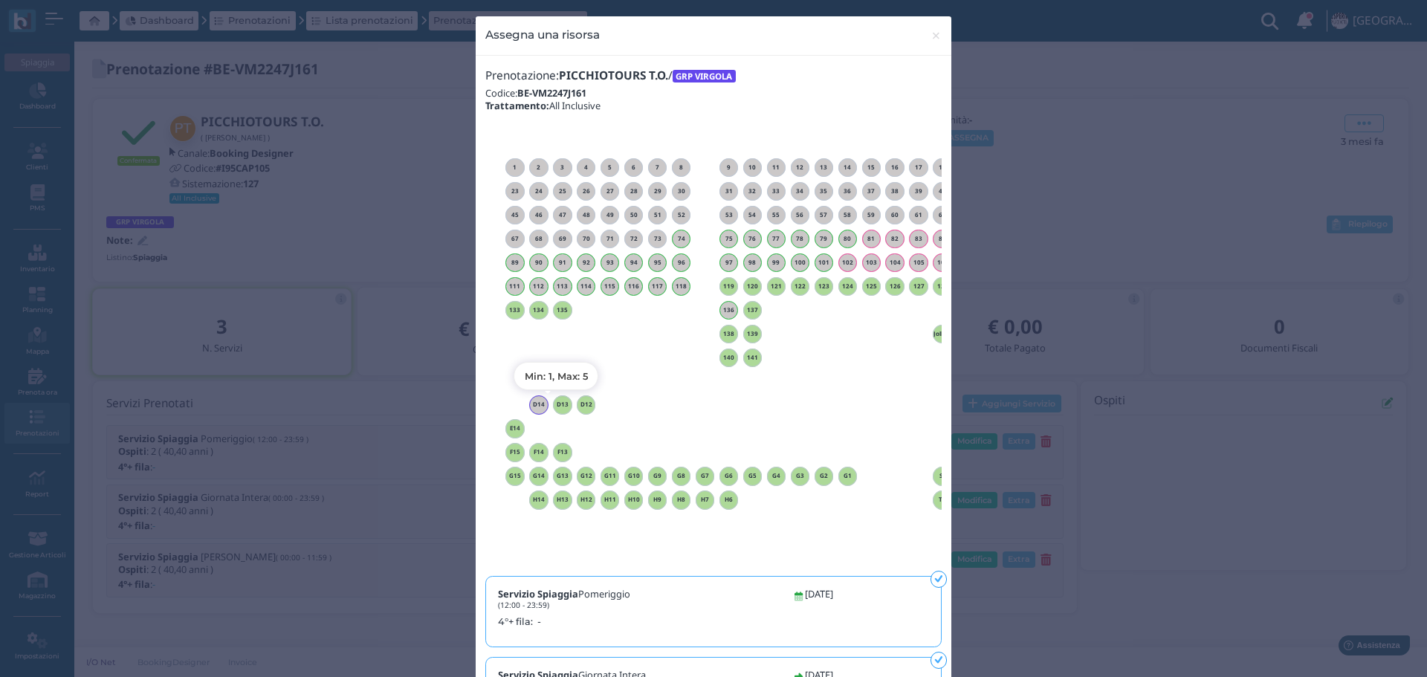
click at [561, 406] on h6 "D13" at bounding box center [562, 404] width 19 height 7
drag, startPoint x: 926, startPoint y: 30, endPoint x: 923, endPoint y: 21, distance: 9.9
click at [931, 30] on span "×" at bounding box center [936, 35] width 11 height 19
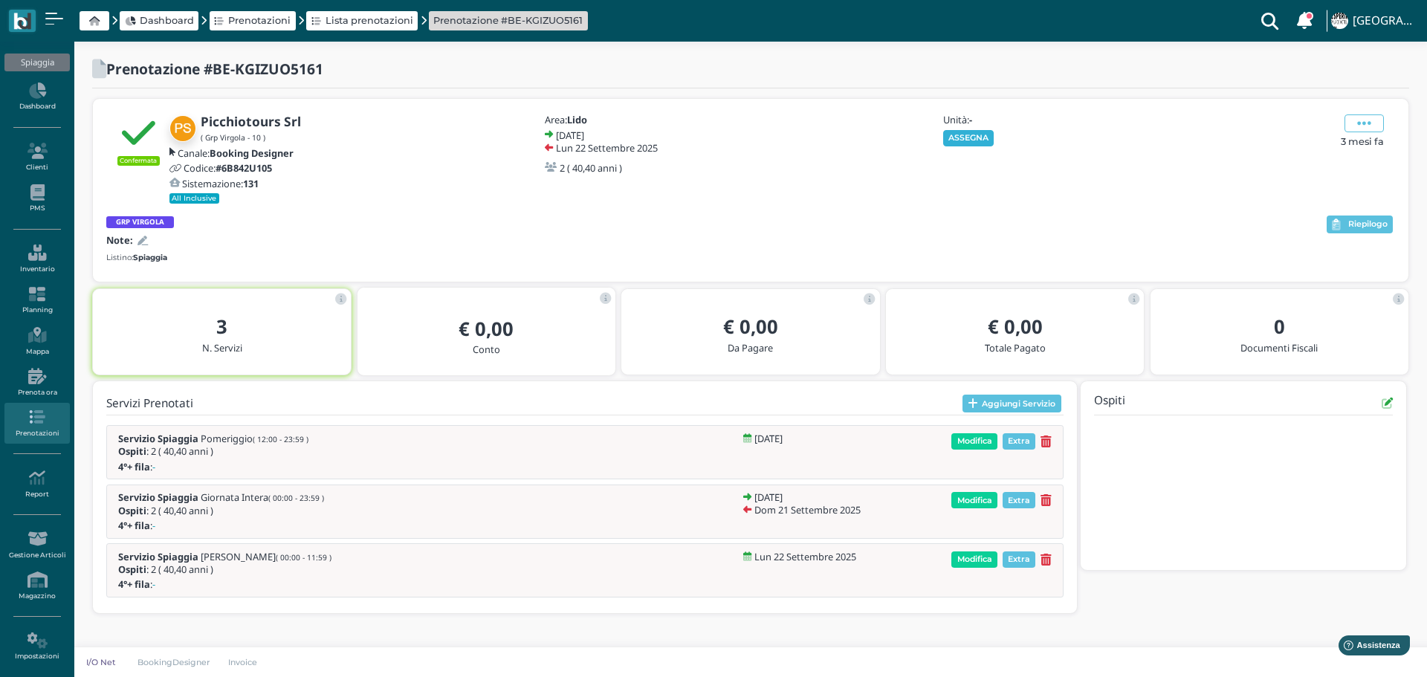
click at [975, 132] on button "ASSEGNA" at bounding box center [968, 138] width 51 height 16
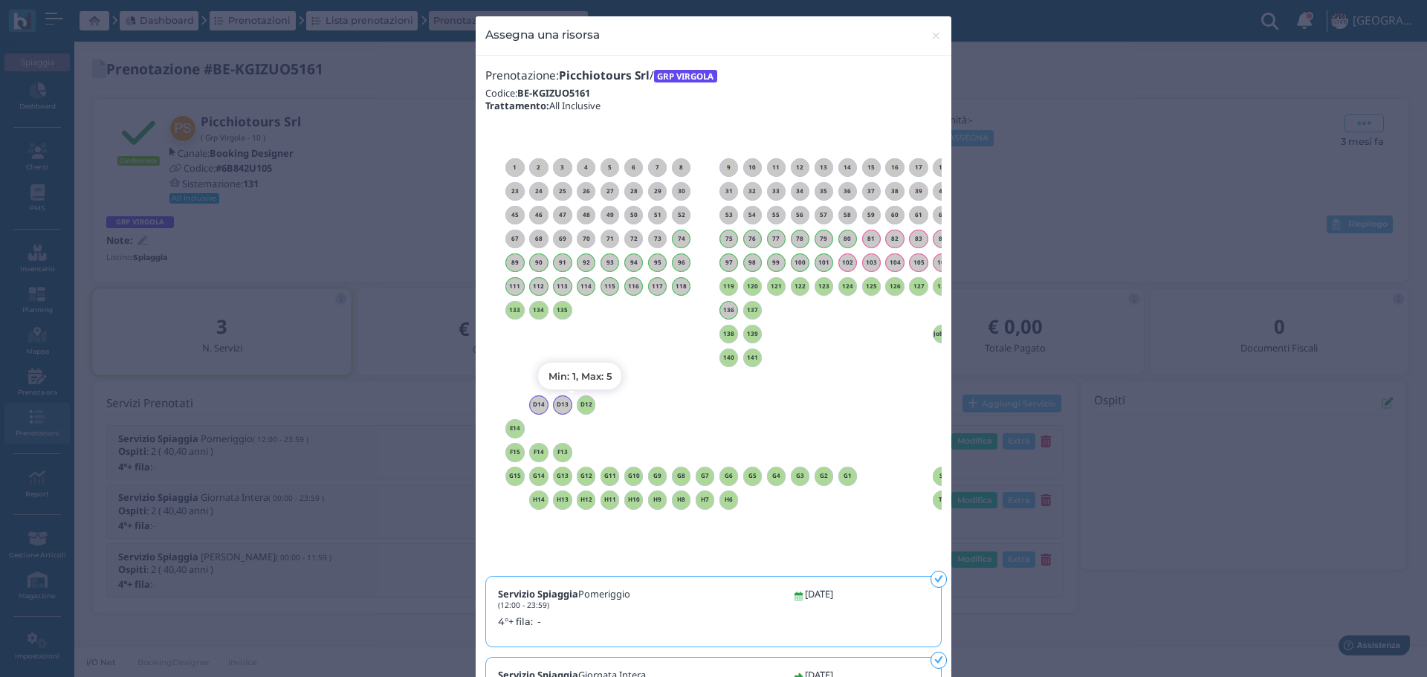
click at [585, 402] on h6 "D12" at bounding box center [586, 404] width 19 height 7
click at [931, 35] on span "×" at bounding box center [936, 35] width 11 height 19
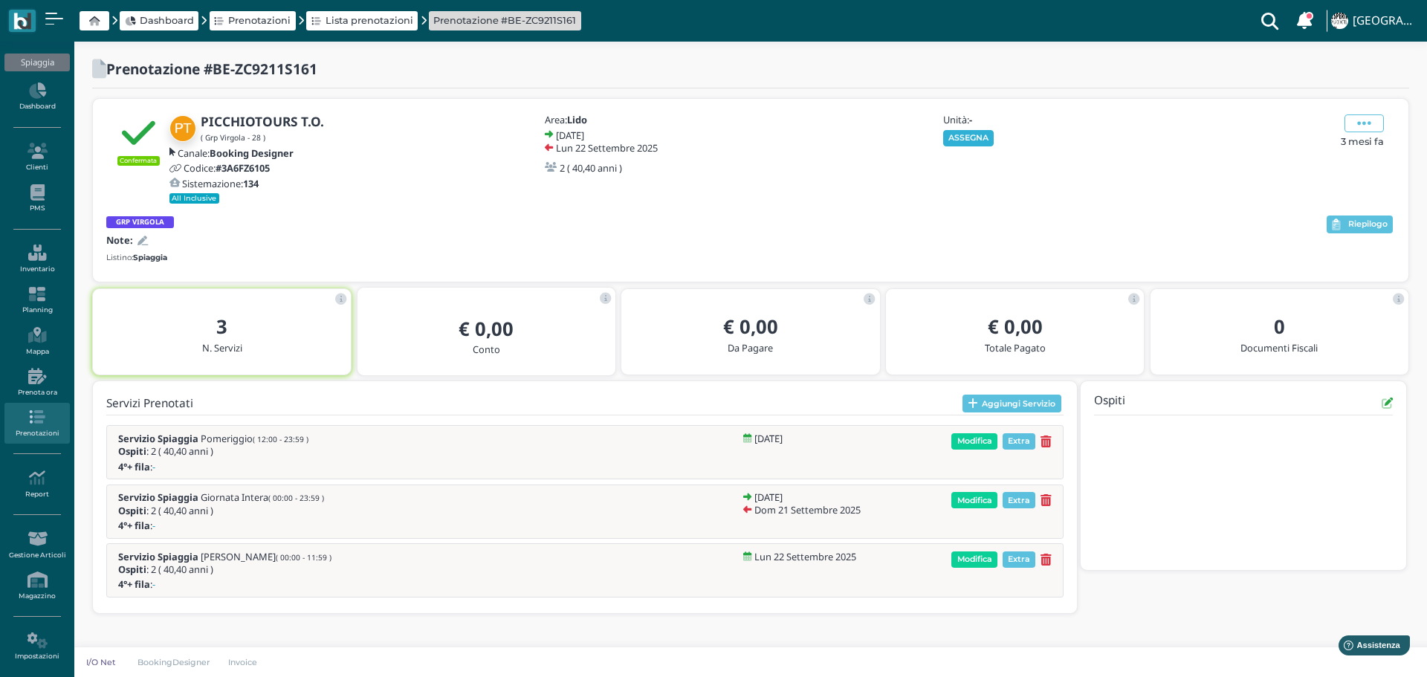
click at [977, 135] on button "ASSEGNA" at bounding box center [968, 138] width 51 height 16
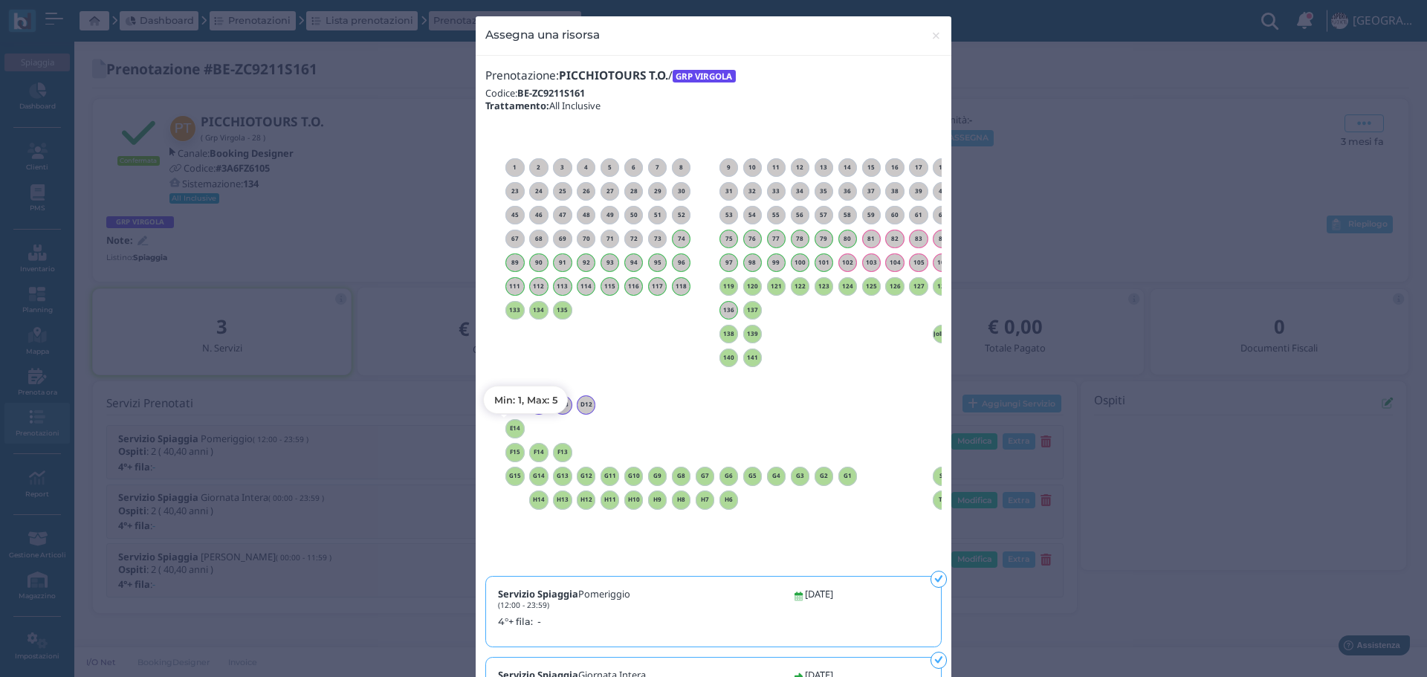
drag, startPoint x: 504, startPoint y: 428, endPoint x: 561, endPoint y: 437, distance: 57.9
click at [505, 427] on h6 "E14" at bounding box center [514, 428] width 19 height 7
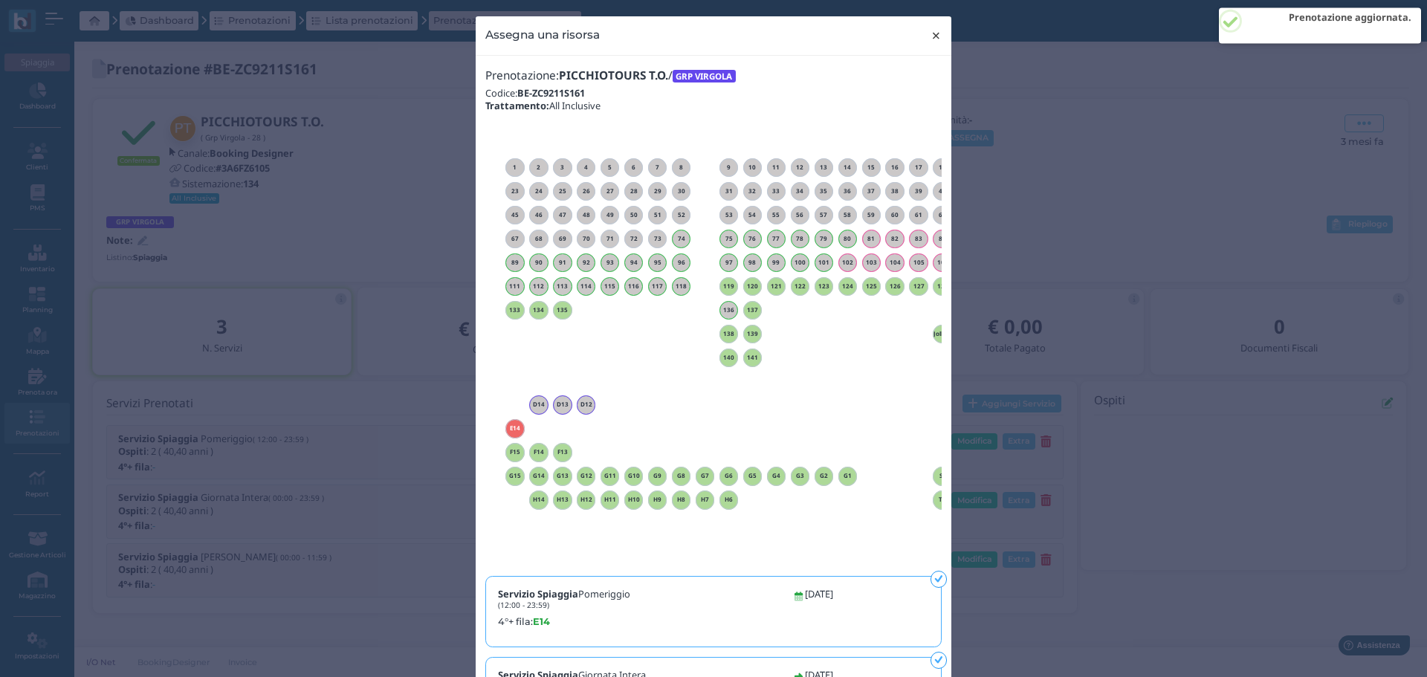
click at [931, 34] on span "×" at bounding box center [936, 35] width 11 height 19
